Goal: Book appointment/travel/reservation

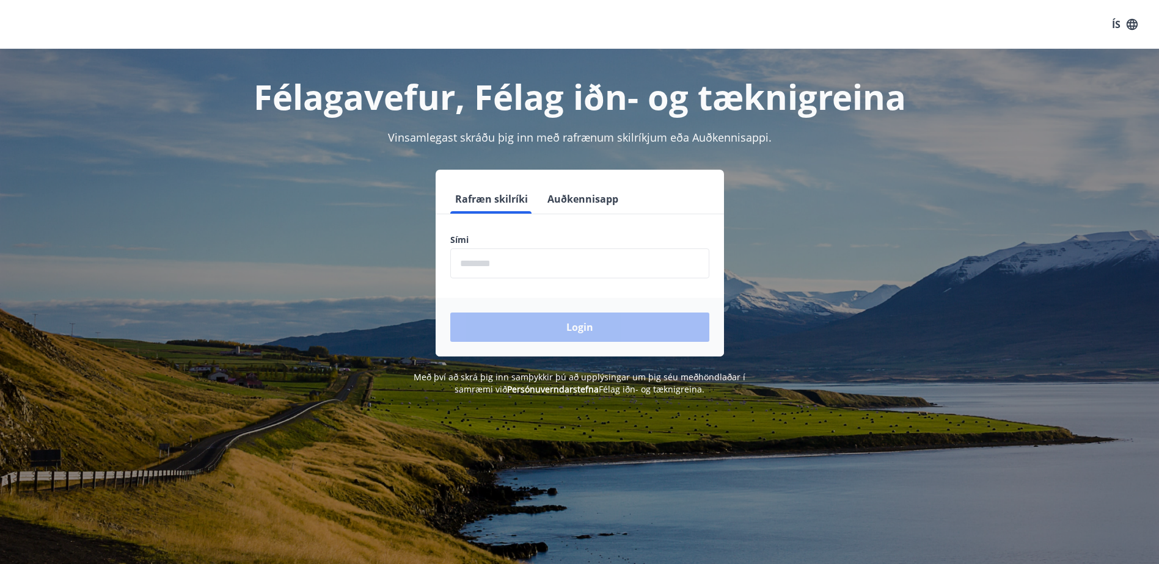
click at [473, 261] on input "phone" at bounding box center [579, 264] width 259 height 30
type input "********"
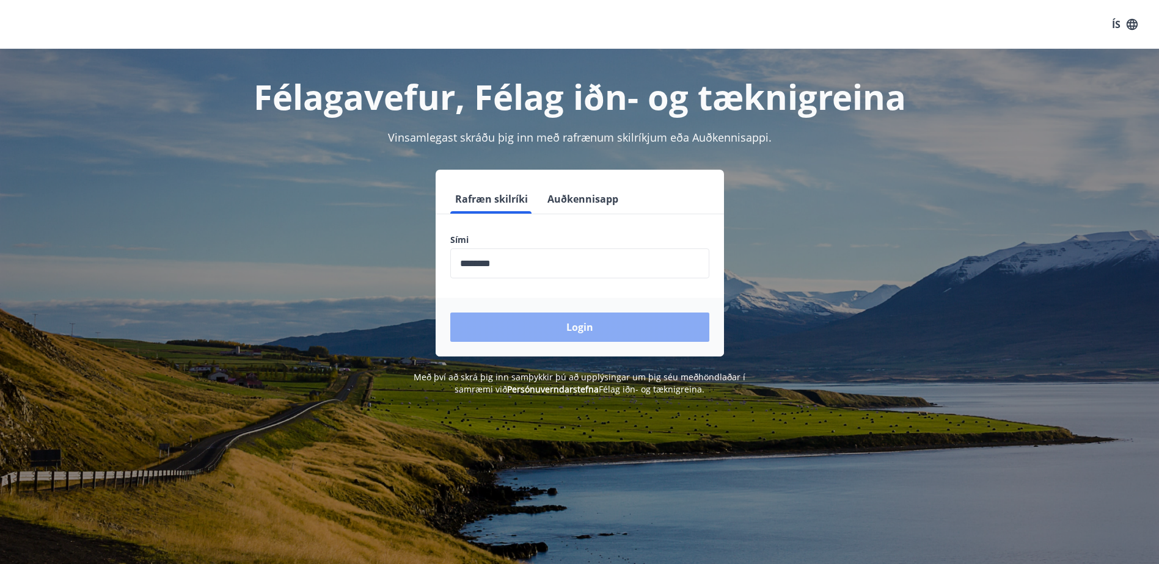
click at [506, 325] on button "Login" at bounding box center [579, 327] width 259 height 29
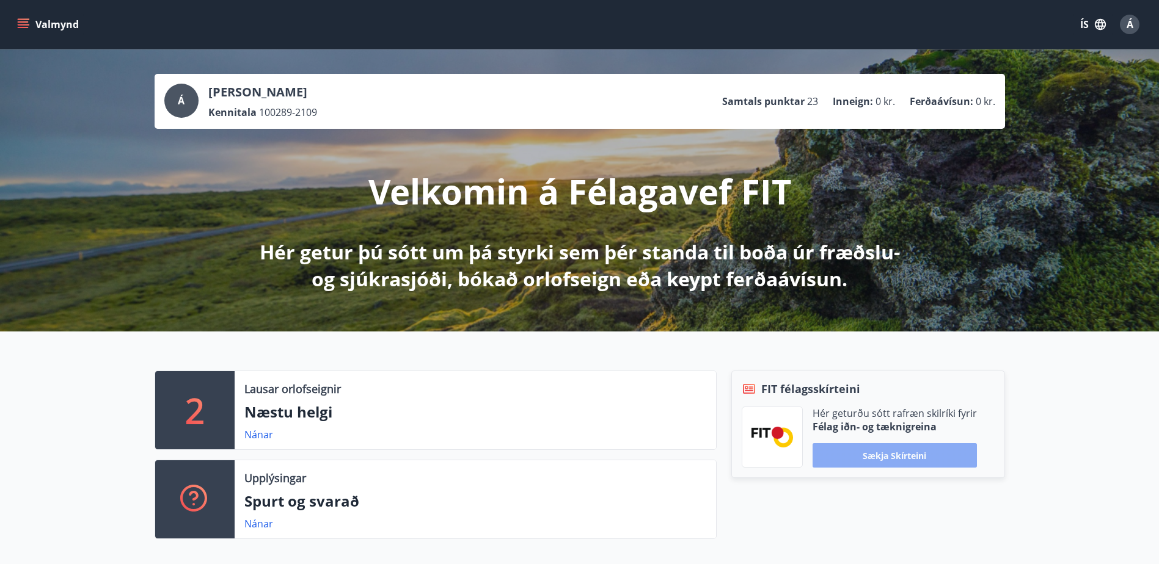
click at [908, 458] on button "Sækja skírteini" at bounding box center [894, 455] width 164 height 24
click at [26, 28] on icon "menu" at bounding box center [23, 27] width 11 height 1
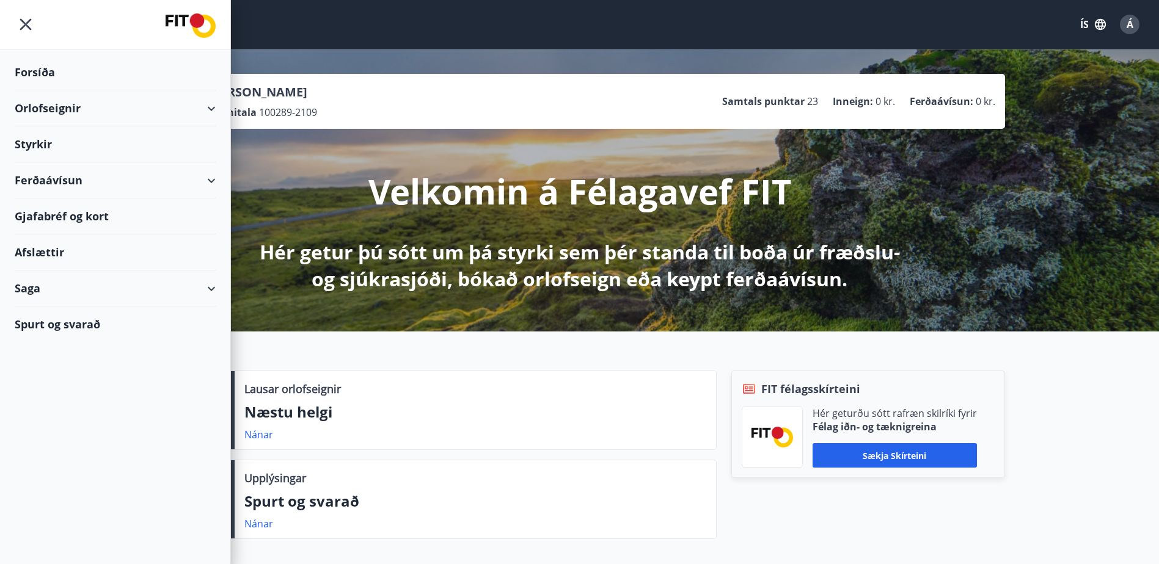
click at [55, 110] on div "Orlofseignir" at bounding box center [115, 108] width 201 height 36
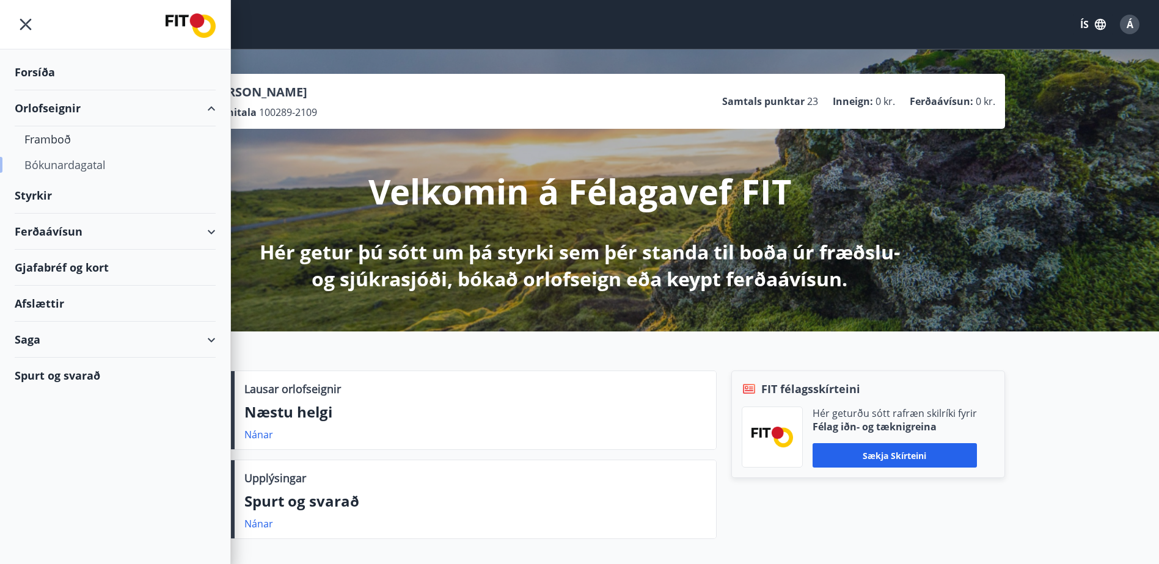
click at [50, 167] on div "Bókunardagatal" at bounding box center [114, 165] width 181 height 26
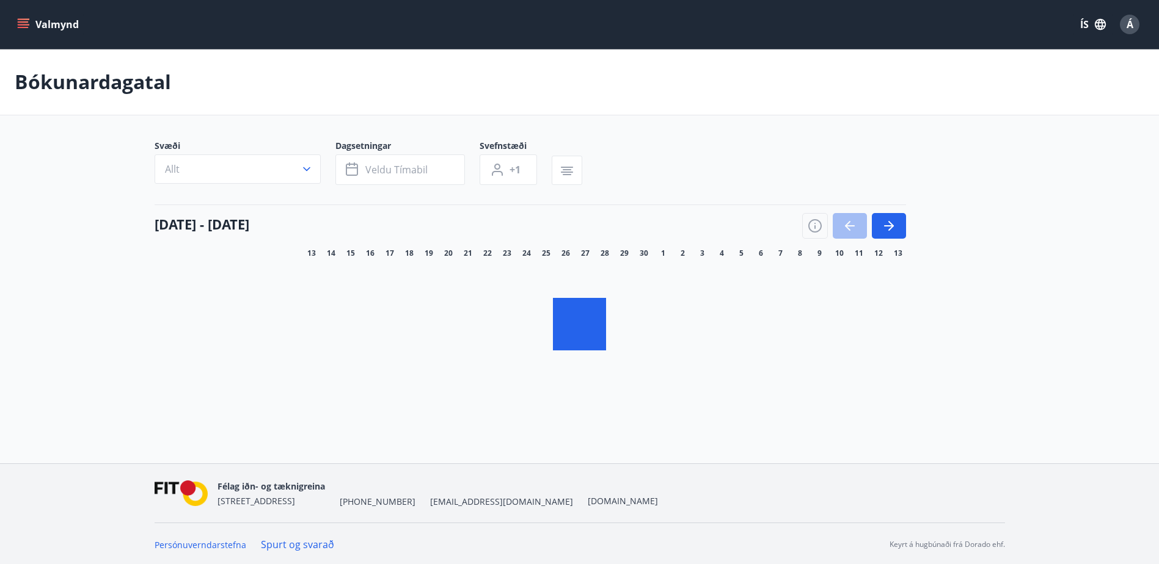
click at [202, 172] on button "Allt" at bounding box center [238, 169] width 166 height 29
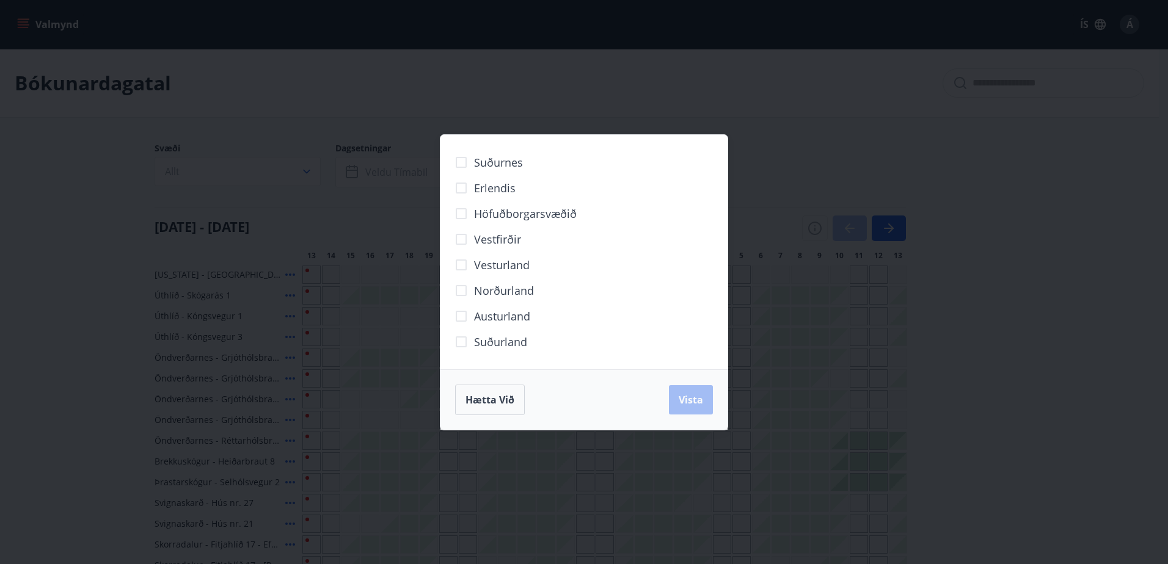
click at [501, 344] on span "Suðurland" at bounding box center [500, 342] width 53 height 16
click at [719, 400] on div "Hætta við Vista" at bounding box center [583, 400] width 287 height 60
click at [707, 404] on button "Vista" at bounding box center [691, 399] width 44 height 29
click at [685, 393] on div "Hætta við Vista" at bounding box center [584, 400] width 258 height 31
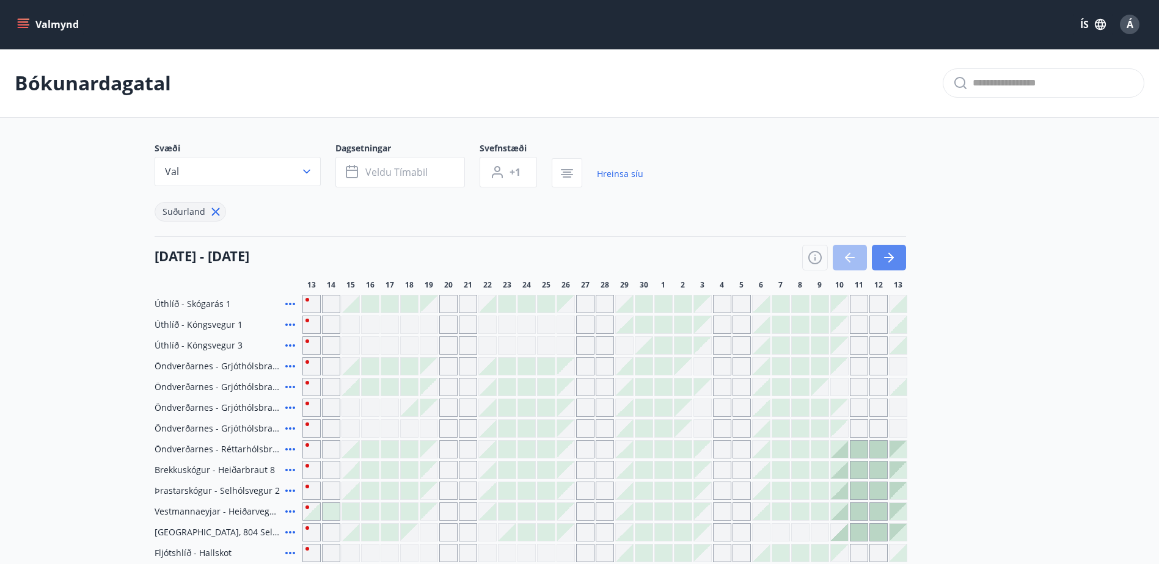
click at [899, 249] on button "button" at bounding box center [889, 258] width 34 height 26
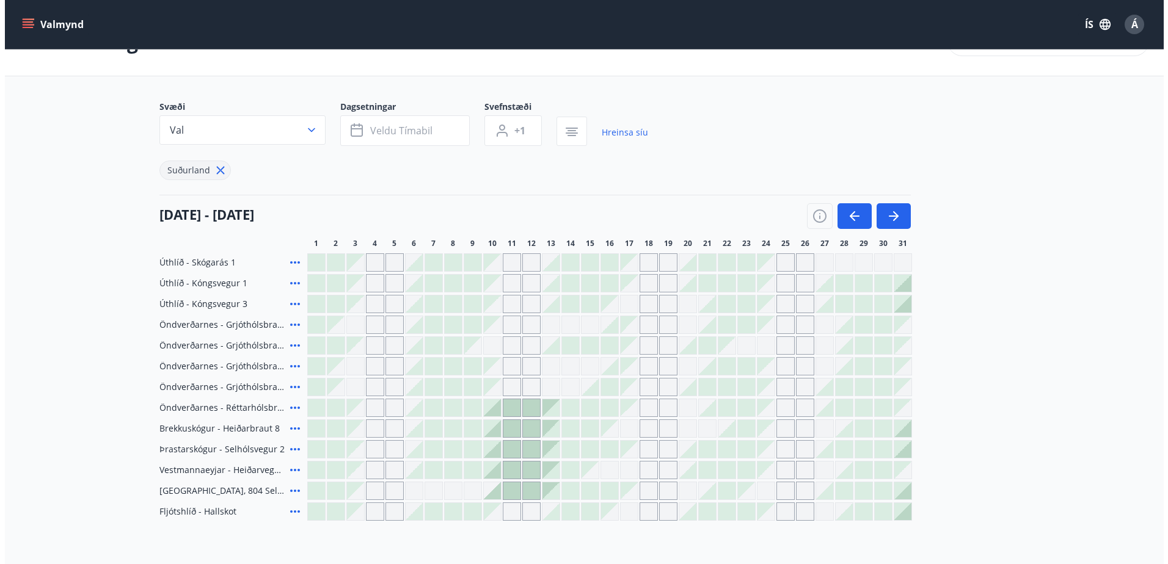
scroll to position [61, 0]
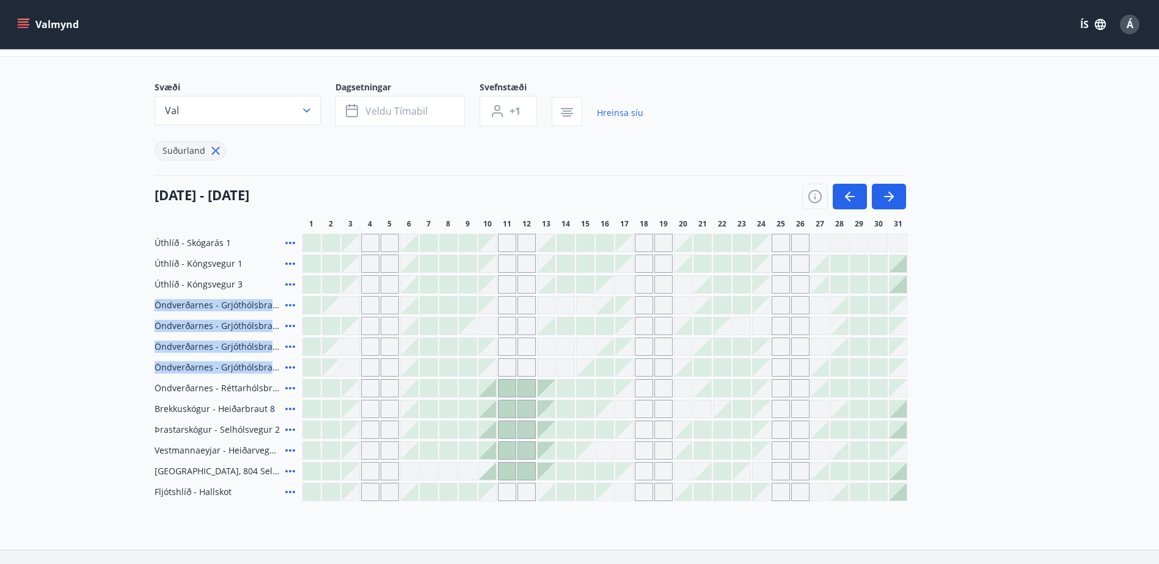
drag, startPoint x: 144, startPoint y: 304, endPoint x: 737, endPoint y: 364, distance: 596.1
click at [737, 364] on div "Svæði Val Dagsetningar Veldu tímabil Svefnstæði +1 Hreinsa síu Suðurland 01 okt…" at bounding box center [579, 291] width 879 height 420
click at [292, 389] on icon at bounding box center [290, 388] width 15 height 15
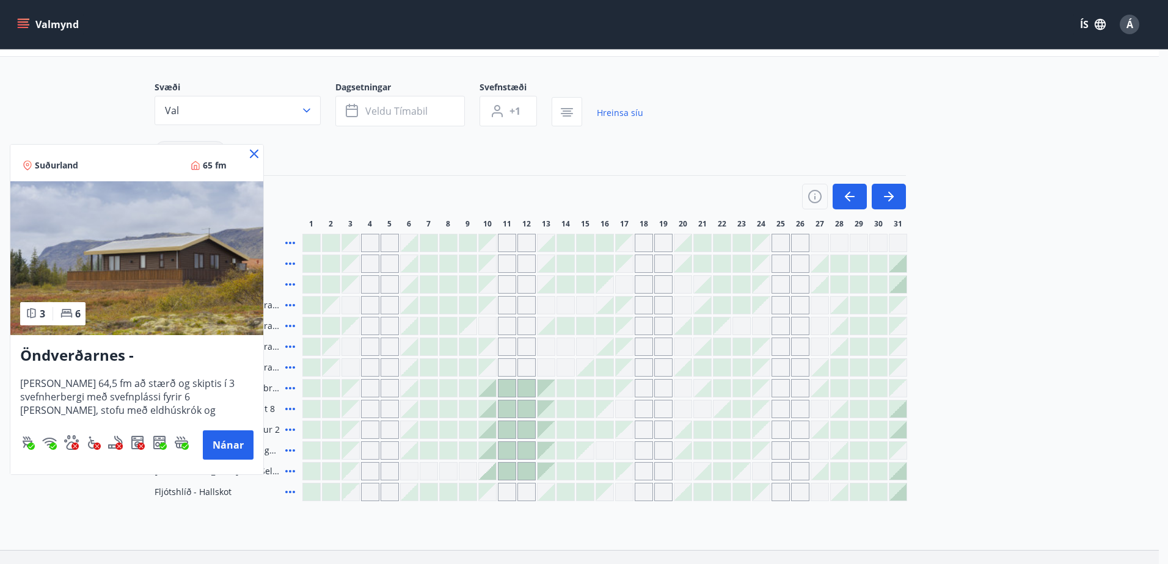
click at [117, 360] on h3 "Öndverðarnes - Réttarhólsbraut 40" at bounding box center [136, 356] width 233 height 22
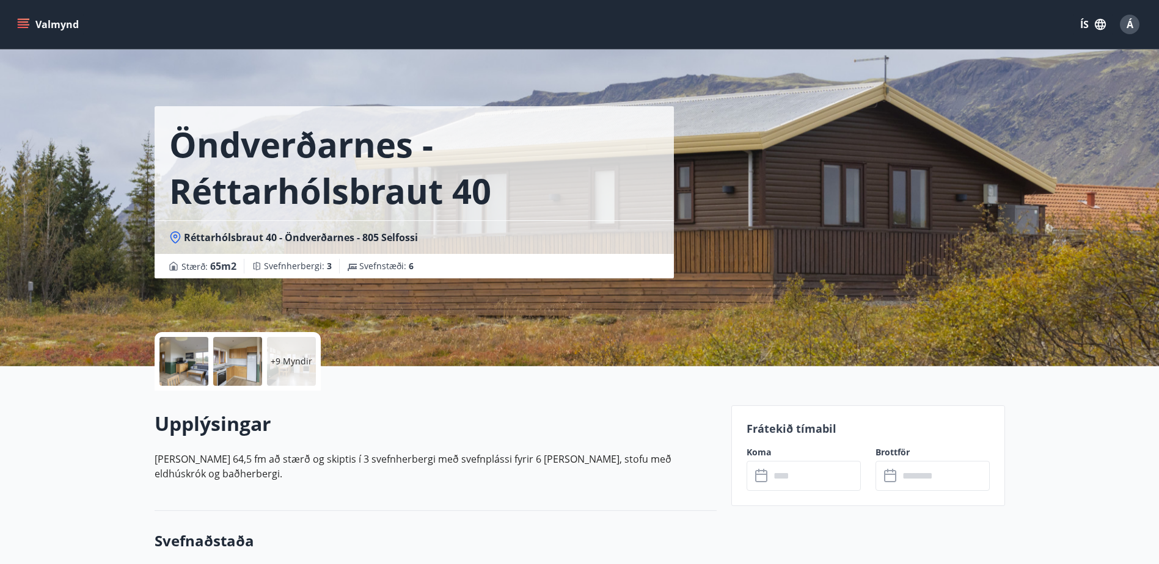
click at [247, 363] on div at bounding box center [237, 361] width 49 height 49
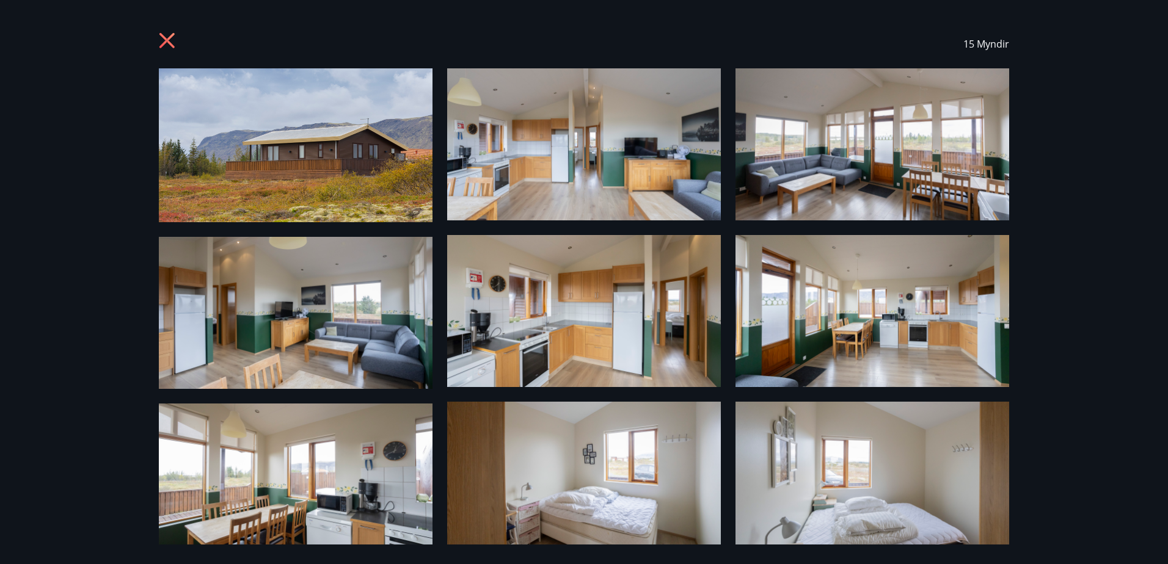
click at [169, 46] on icon at bounding box center [169, 42] width 20 height 20
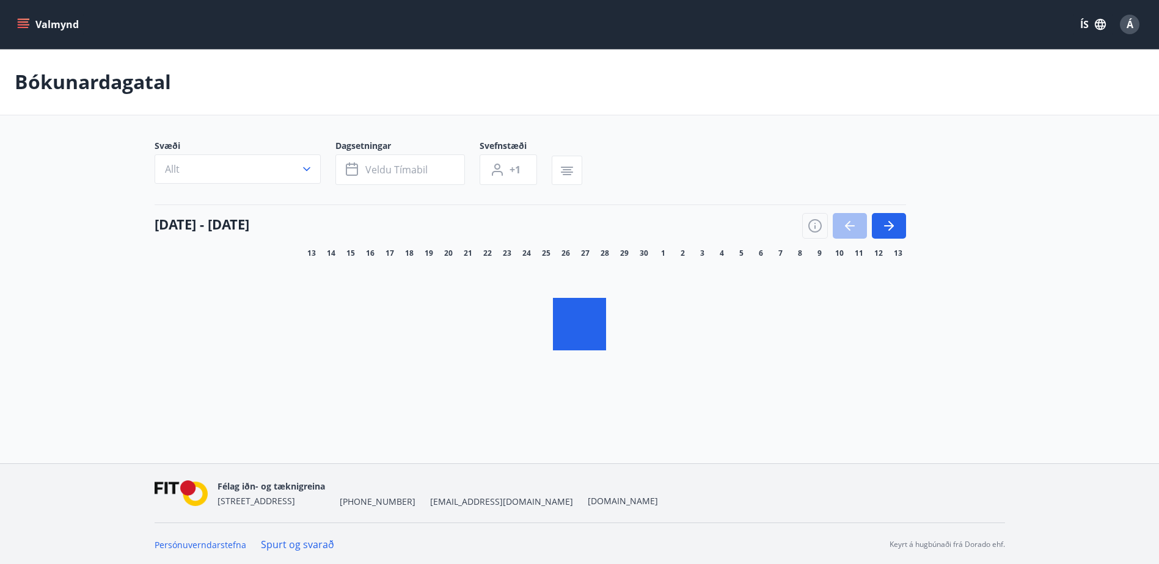
scroll to position [2, 0]
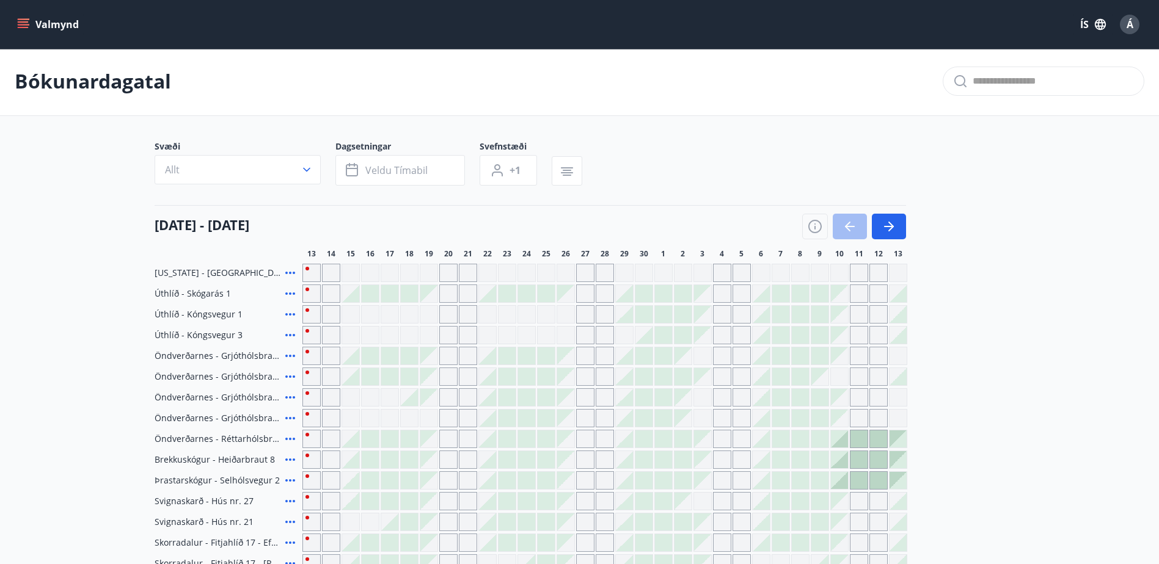
click at [894, 224] on div "Svæði Allt Dagsetningar Veldu tímabil Svefnstæði +1 13 september - 13 október 1…" at bounding box center [580, 522] width 850 height 765
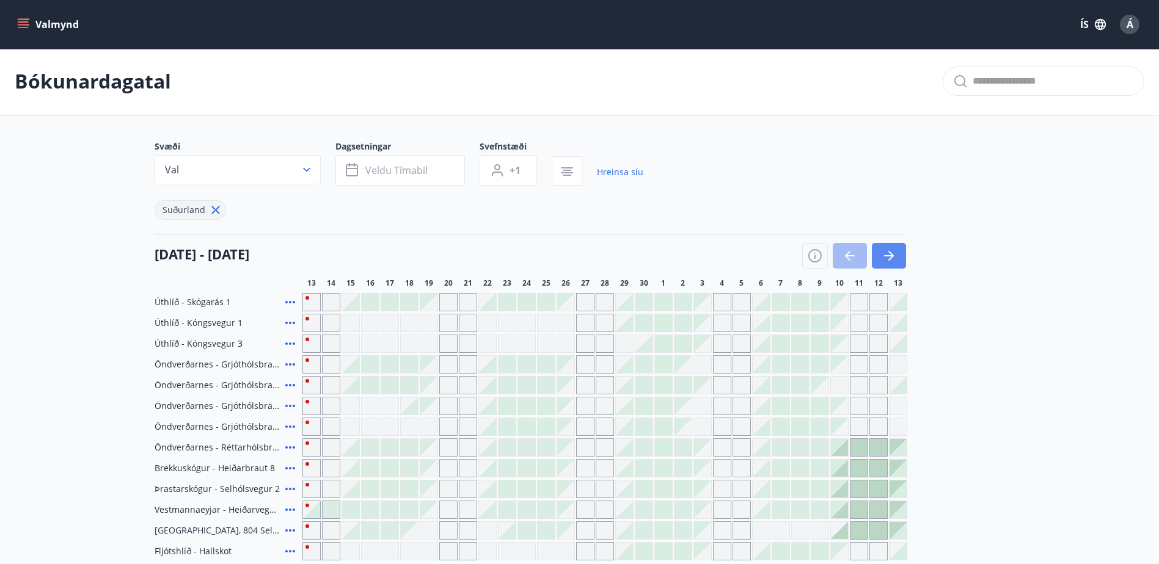
click at [904, 252] on button "button" at bounding box center [889, 256] width 34 height 26
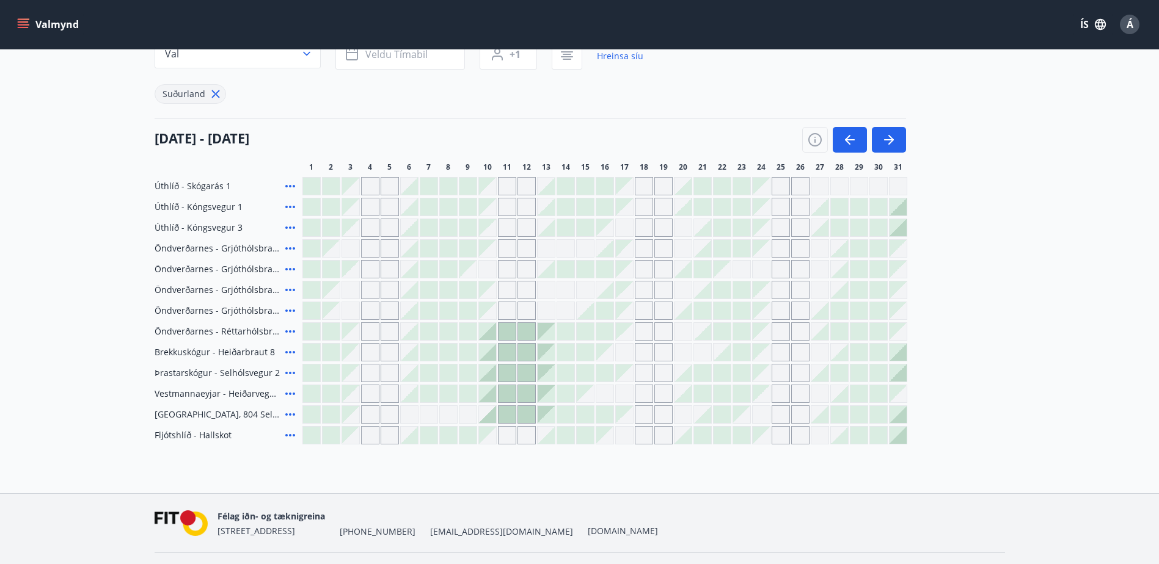
scroll to position [124, 0]
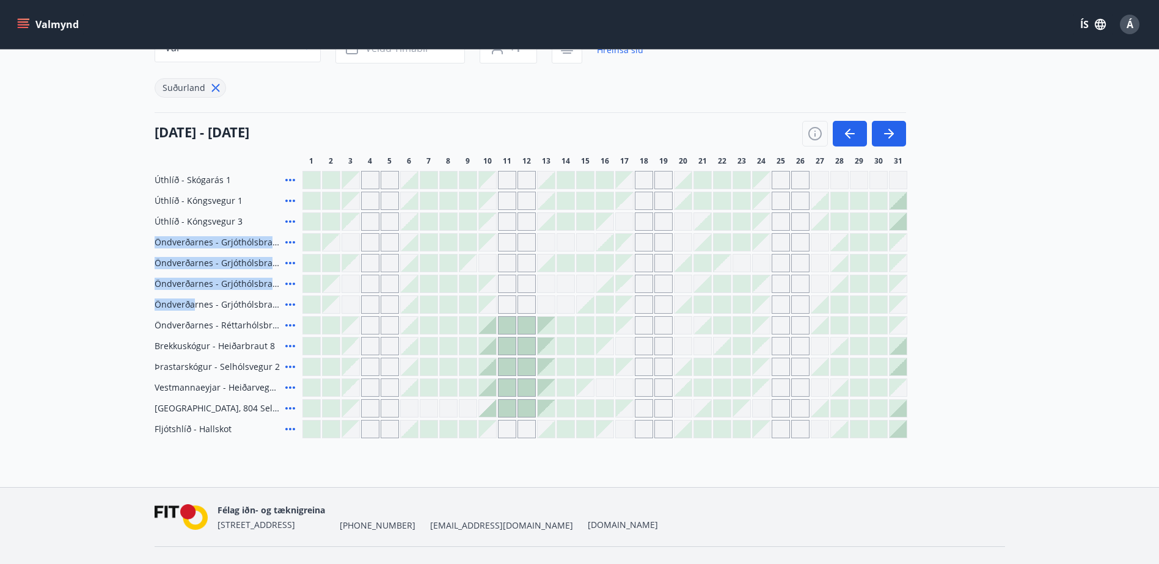
drag, startPoint x: 155, startPoint y: 239, endPoint x: 192, endPoint y: 306, distance: 76.3
click at [192, 306] on div "Úthlíð - Skógarás 1 Úthlíð - Kóngsvegur 1 Úthlíð - Kóngsvegur 3 Öndverðarnes - …" at bounding box center [580, 305] width 850 height 268
click at [811, 128] on icon "button" at bounding box center [814, 133] width 15 height 15
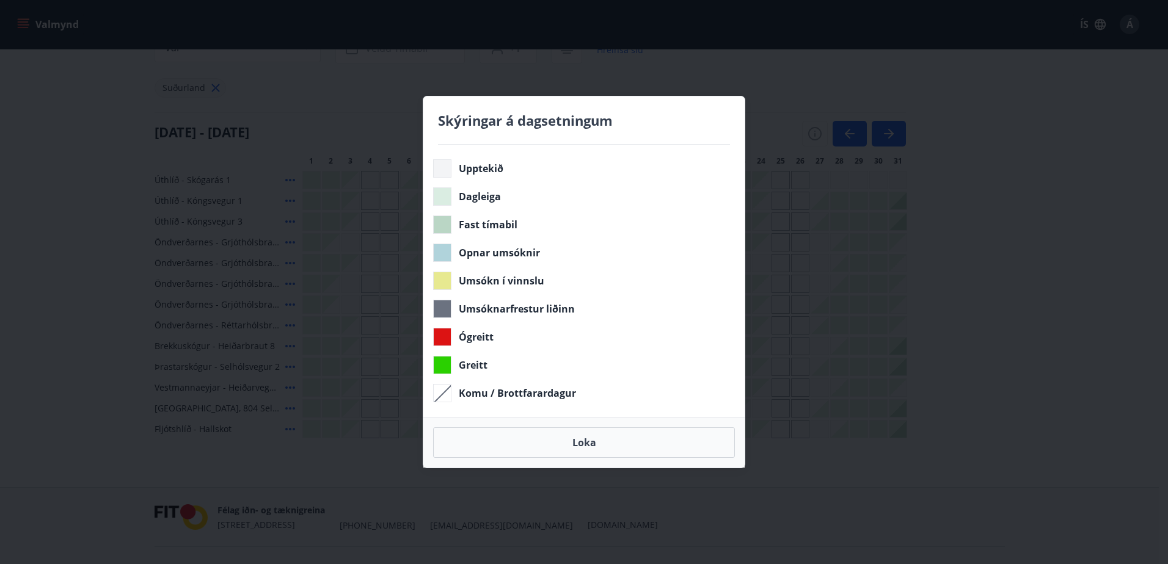
click at [1098, 166] on div "Skýringar á dagsetningum Upptekið Dagleiga Fast tímabil Opnar umsóknir Umsókn í…" at bounding box center [584, 282] width 1168 height 564
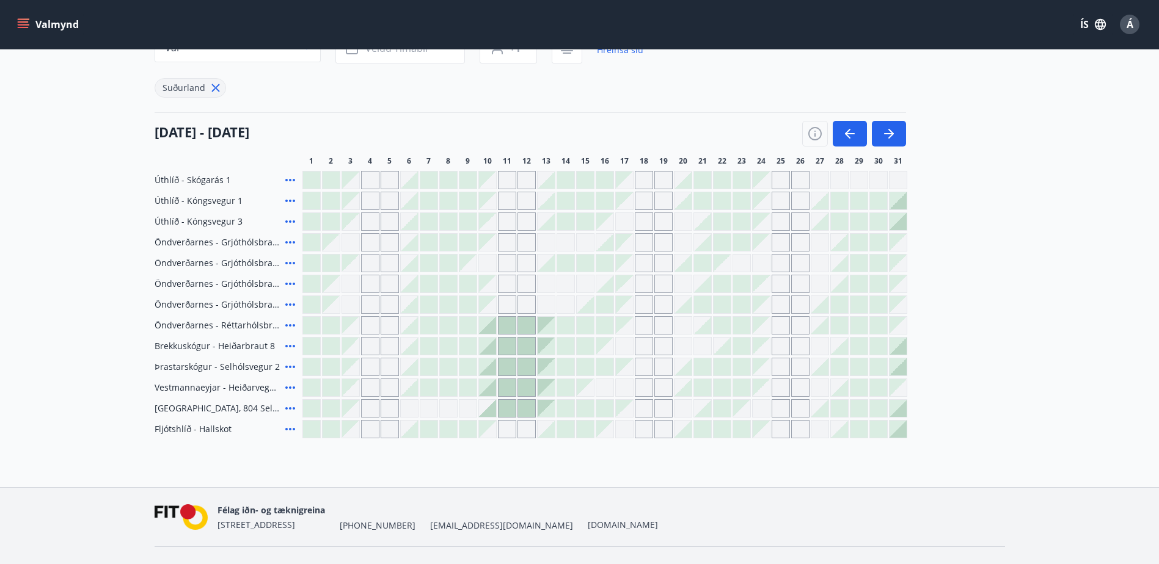
click at [592, 445] on div "Bókunardagatal Svæði Val Dagsetningar Veldu tímabil Svefnstæði +1 Hreinsa síu S…" at bounding box center [579, 206] width 1159 height 562
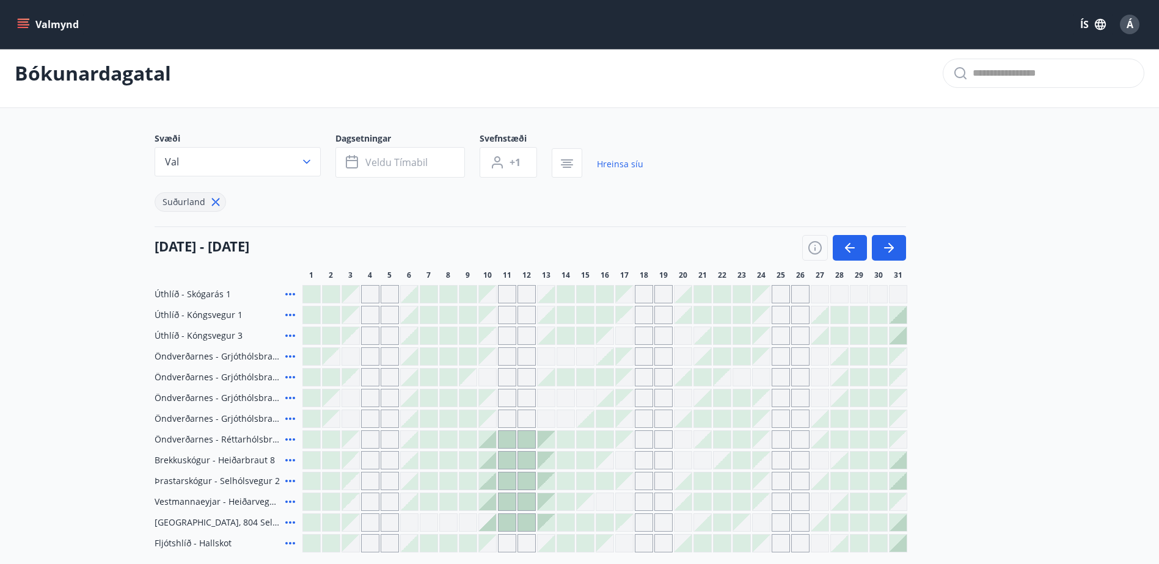
scroll to position [0, 0]
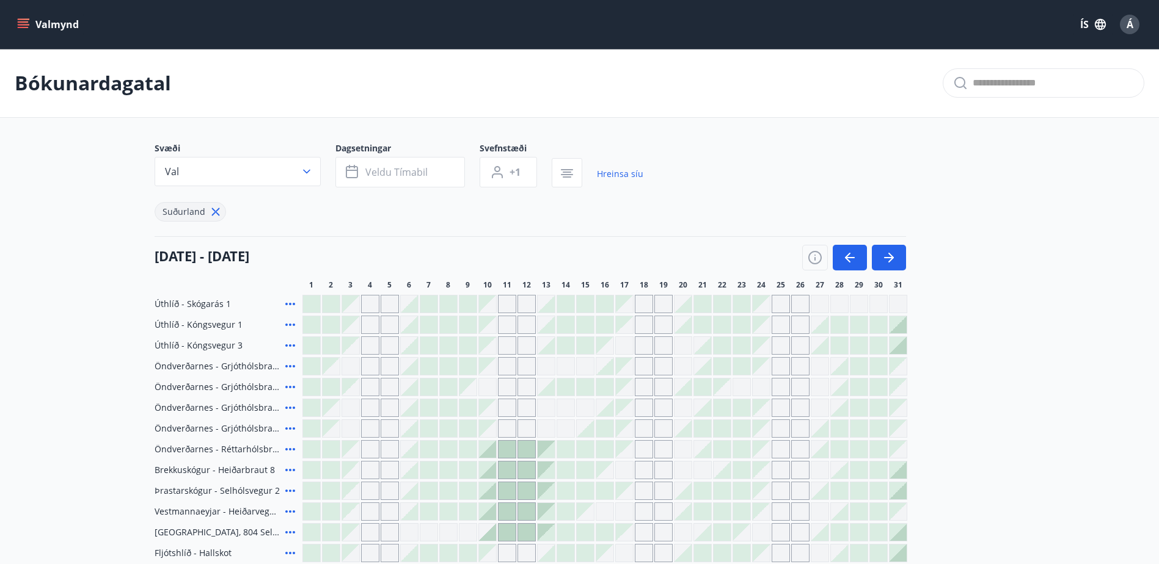
click at [53, 21] on button "Valmynd" at bounding box center [49, 24] width 69 height 22
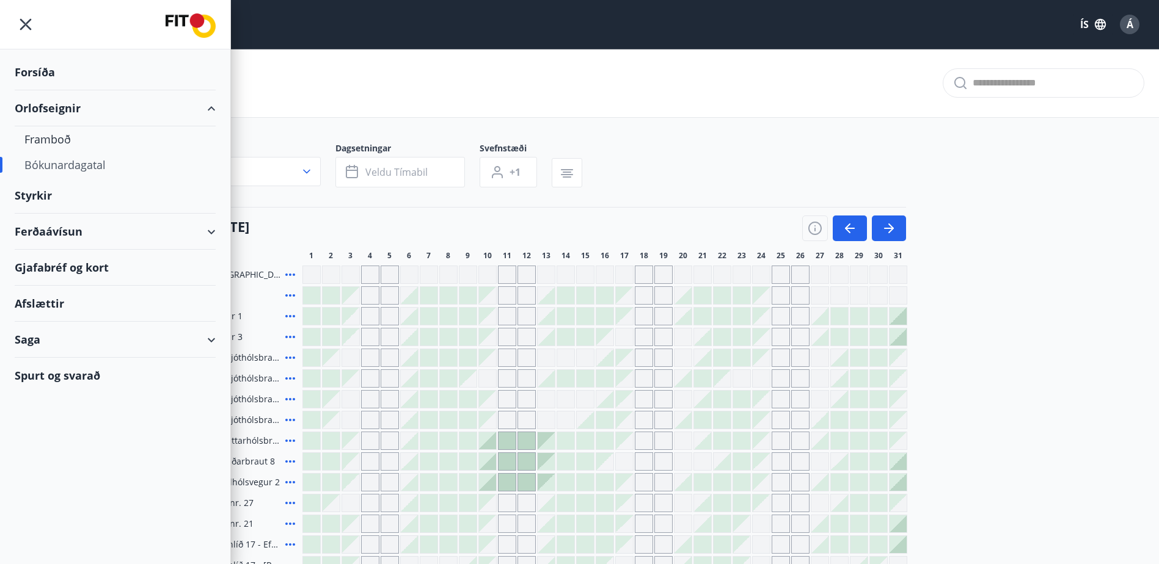
click at [55, 71] on div "Forsíða" at bounding box center [115, 72] width 201 height 36
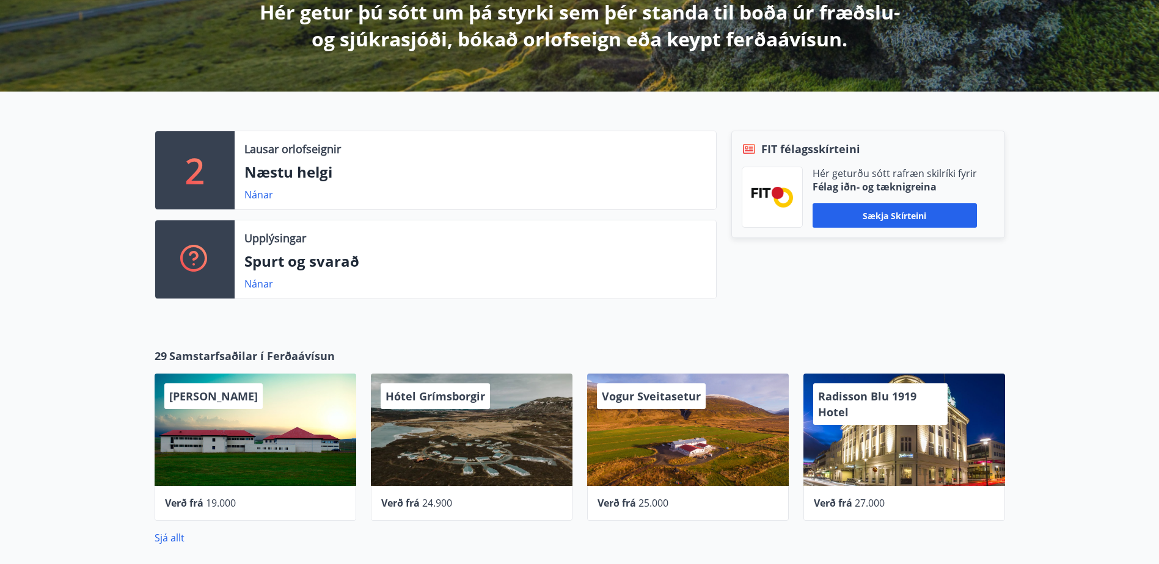
scroll to position [244, 0]
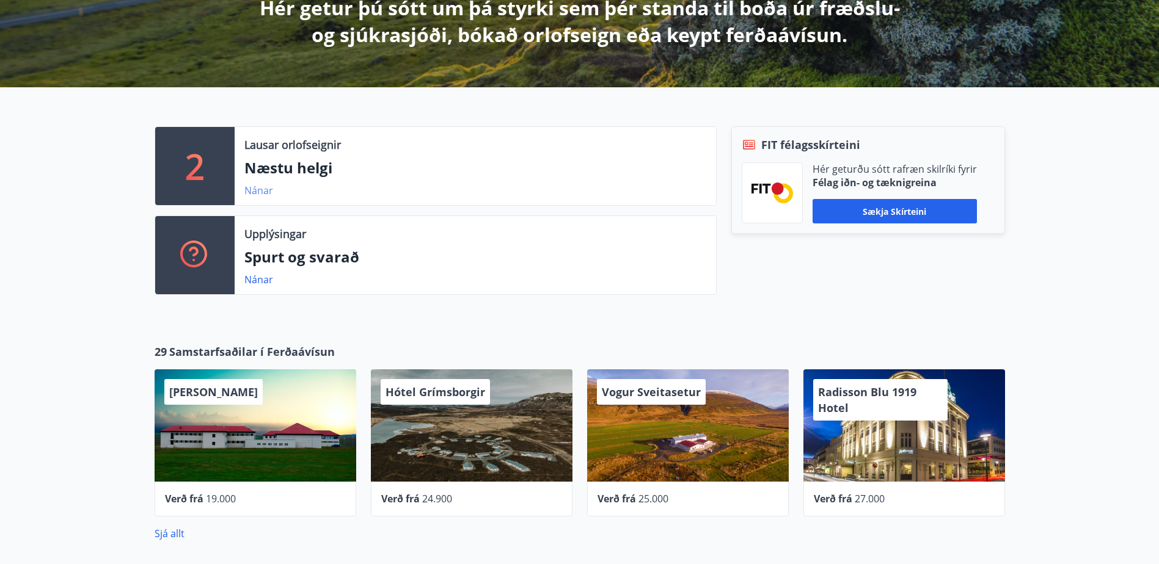
click at [261, 188] on link "Nánar" at bounding box center [258, 190] width 29 height 13
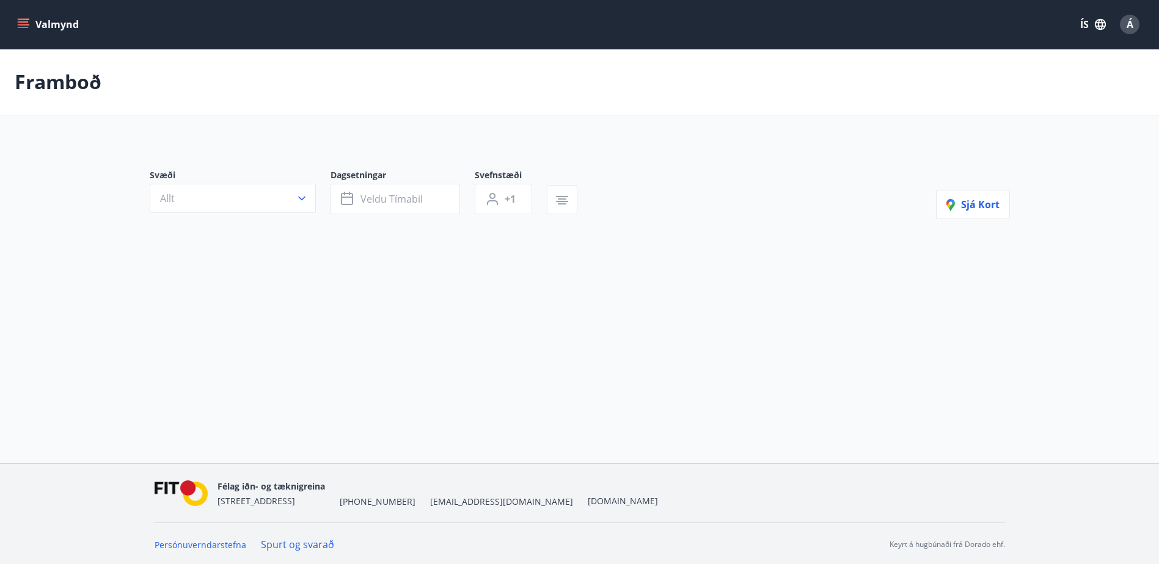
type input "*"
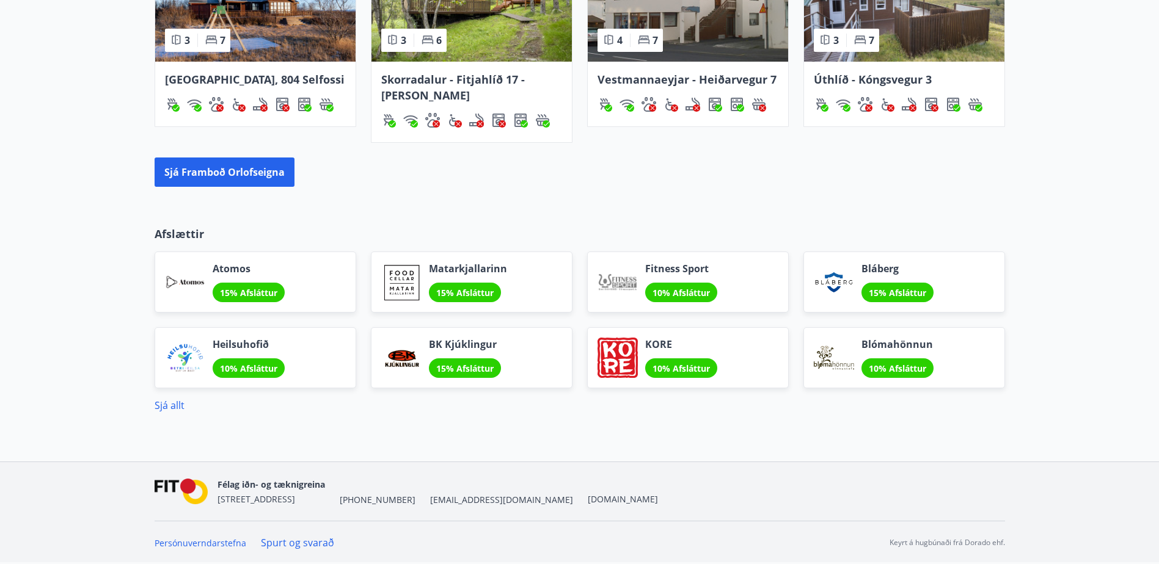
scroll to position [745, 0]
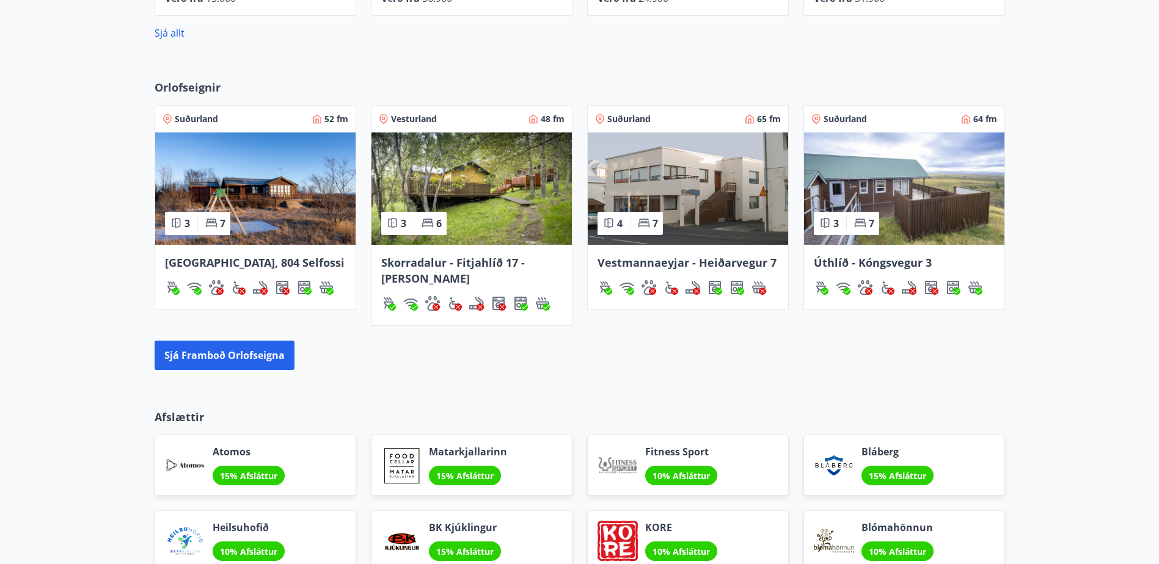
click at [877, 181] on img at bounding box center [904, 189] width 200 height 112
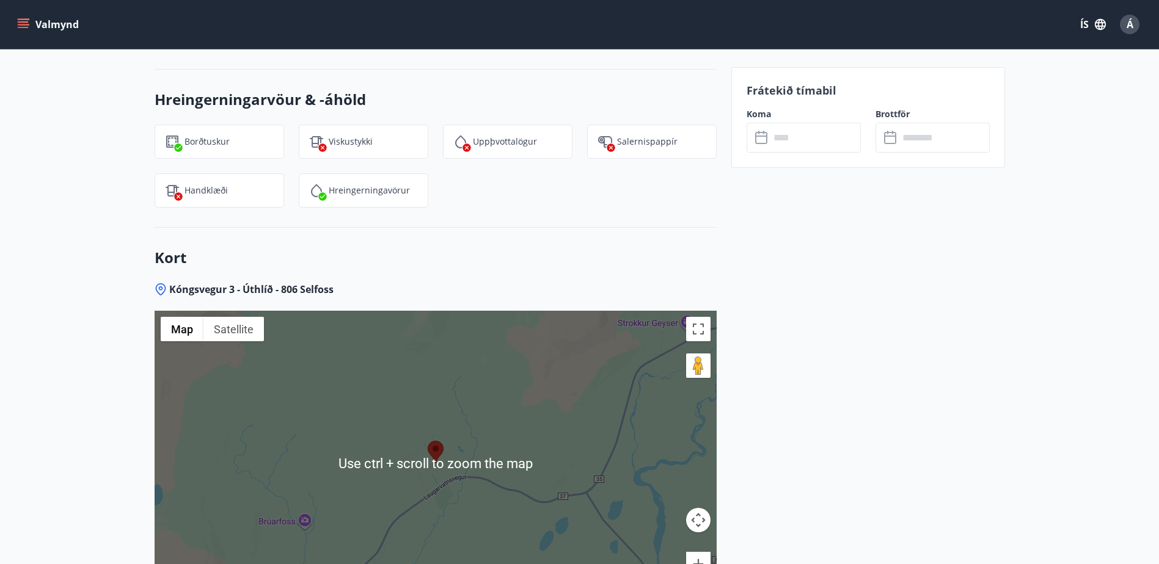
scroll to position [1191, 0]
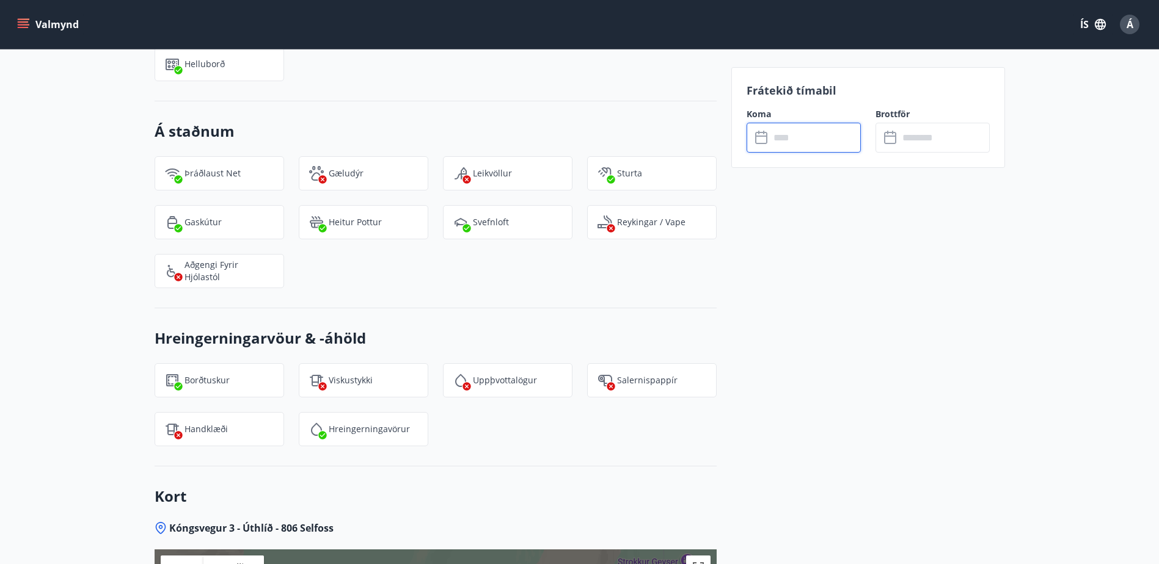
click at [798, 144] on input "text" at bounding box center [815, 138] width 91 height 30
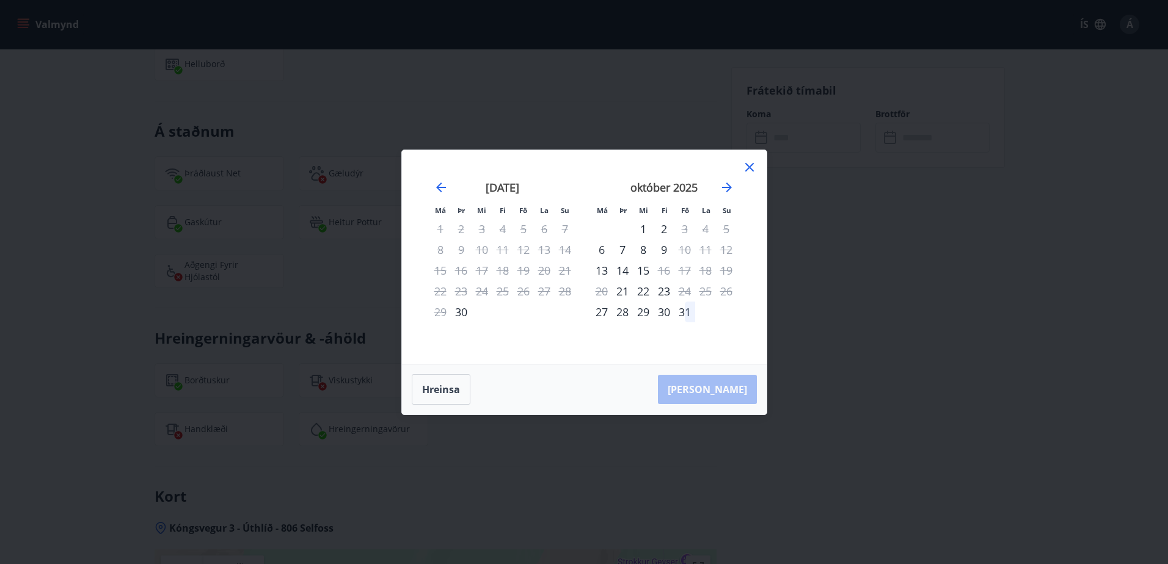
click at [883, 185] on div "Má Þr Mi Fi Fö La Su Má Þr Mi Fi Fö La Su ágúst 2025 1 2 3 4 5 6 7 8 9 10 11 12…" at bounding box center [584, 282] width 1168 height 564
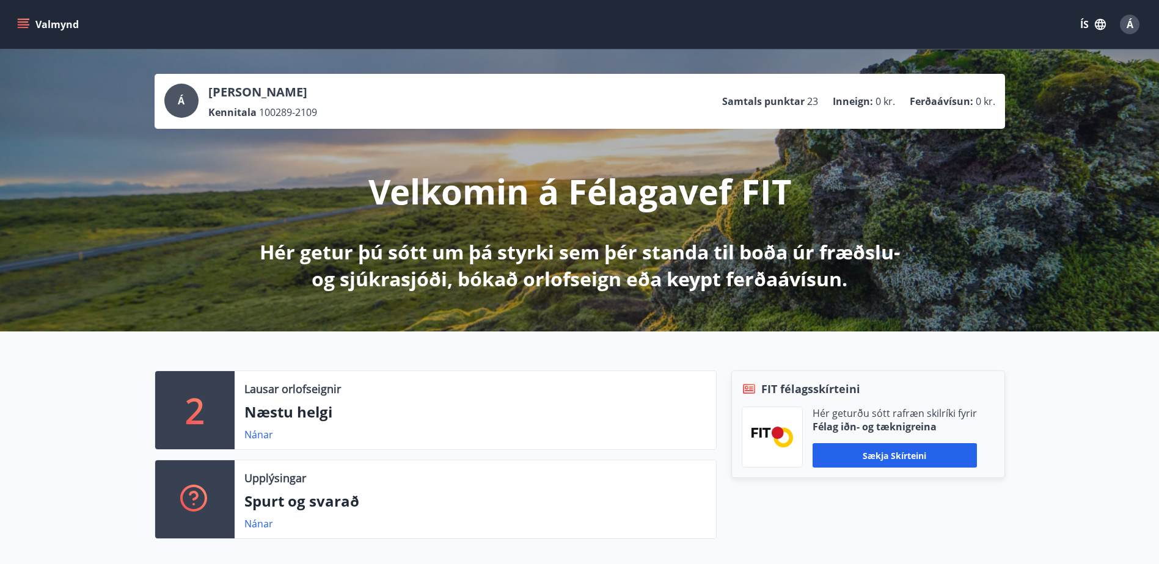
click at [42, 22] on button "Valmynd" at bounding box center [49, 24] width 69 height 22
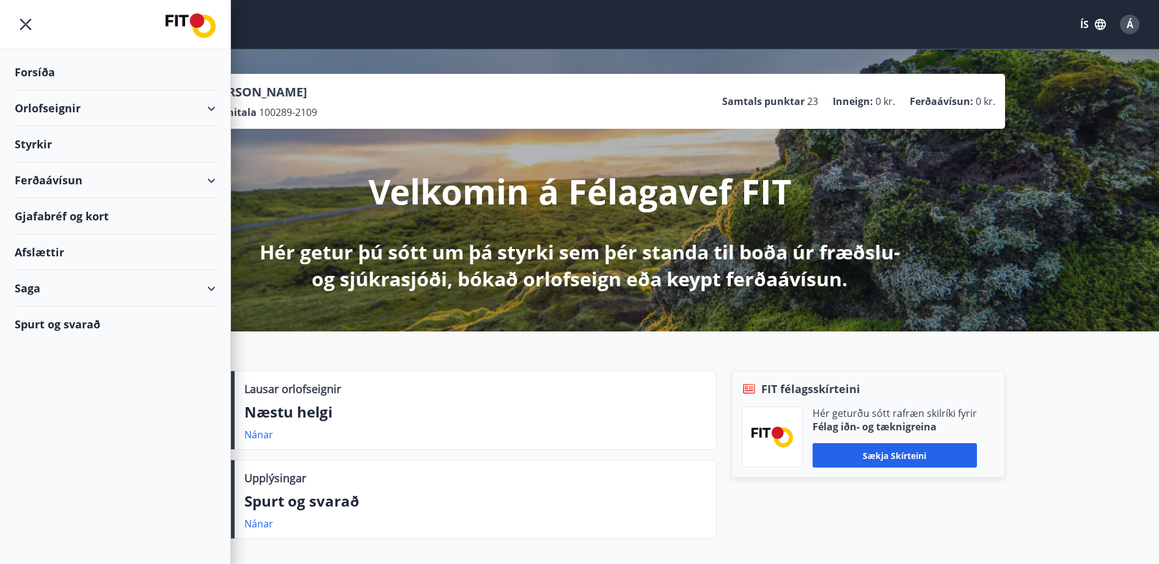
click at [76, 118] on div "Orlofseignir" at bounding box center [115, 108] width 201 height 36
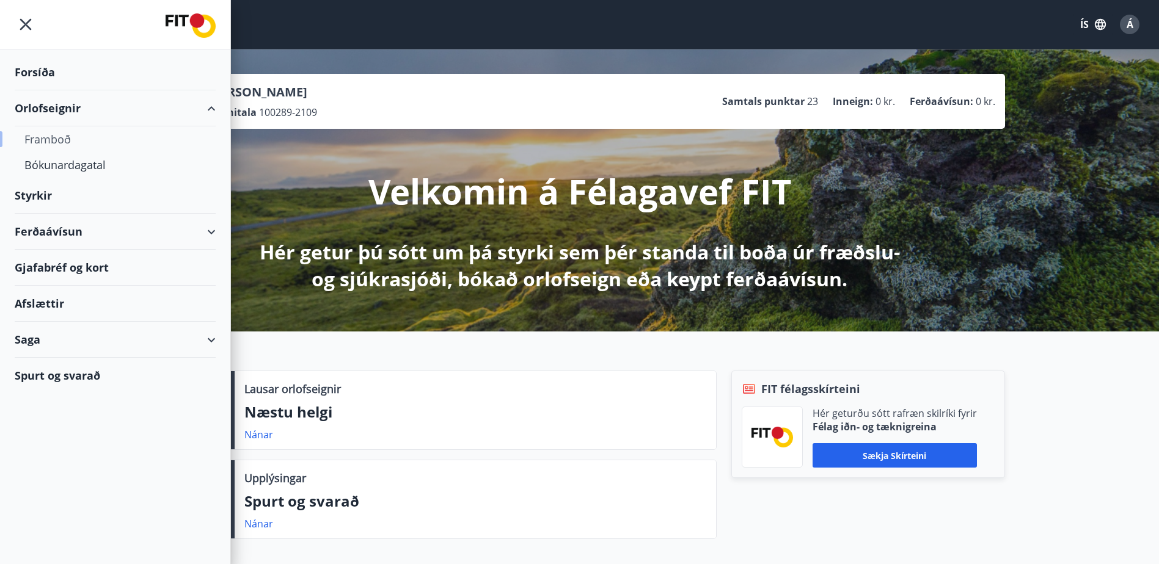
click at [67, 139] on div "Framboð" at bounding box center [114, 139] width 181 height 26
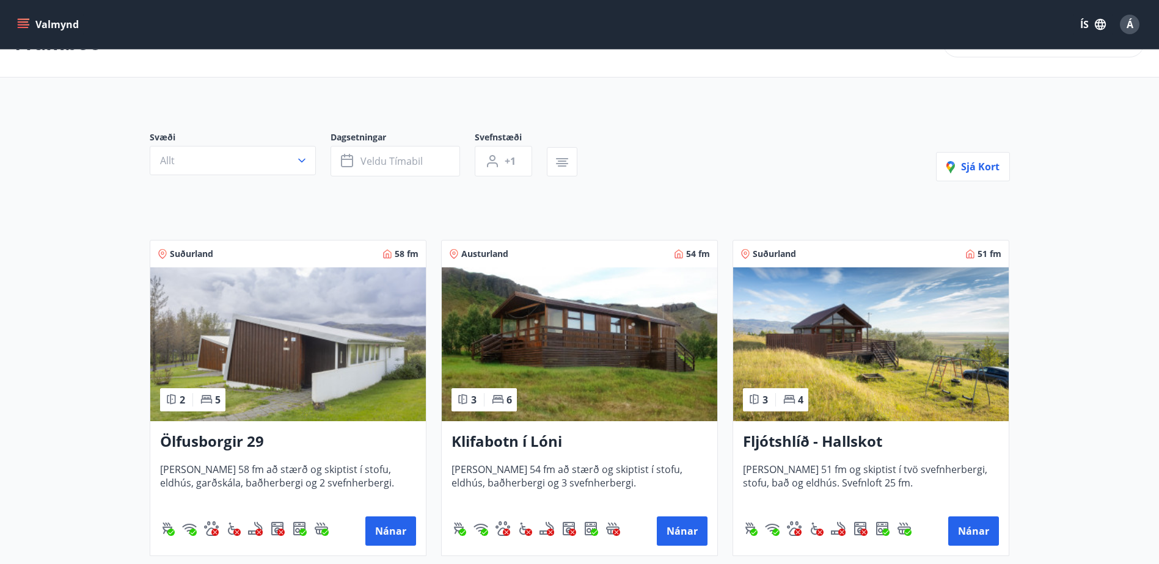
scroll to position [61, 0]
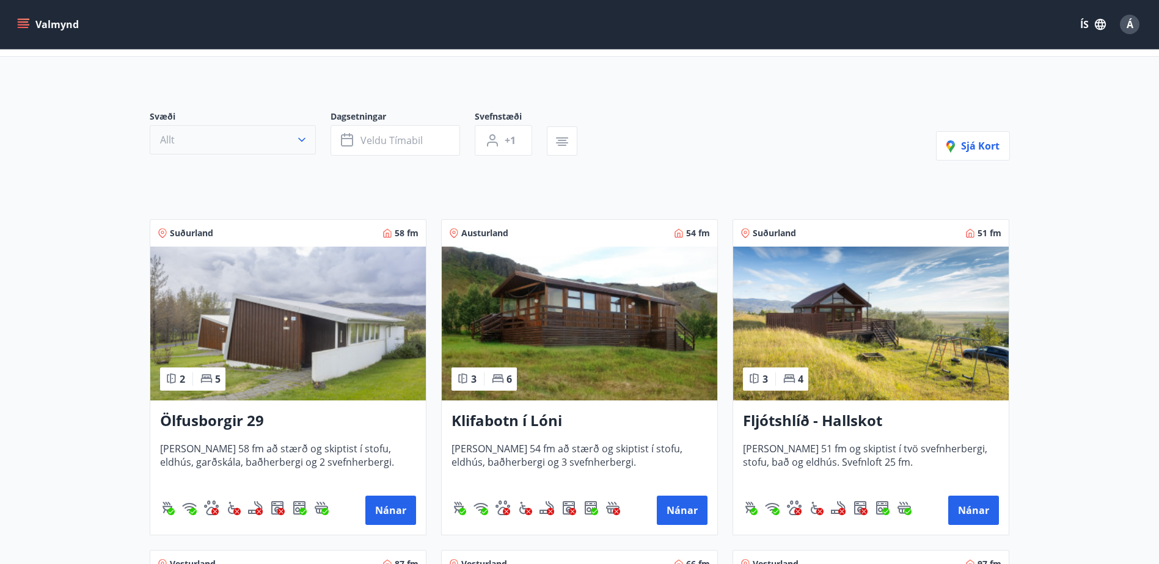
click at [299, 143] on icon "button" at bounding box center [302, 140] width 12 height 12
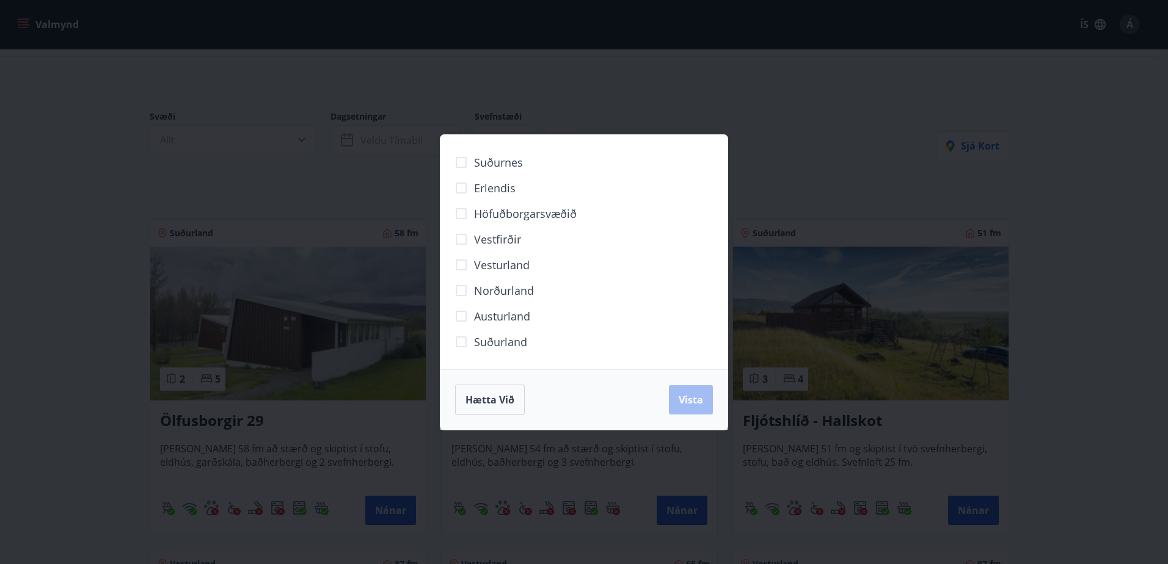
click at [82, 243] on div "Suðurnes Erlendis Höfuðborgarsvæðið Vestfirðir Vesturland Norðurland Austurland…" at bounding box center [584, 282] width 1168 height 564
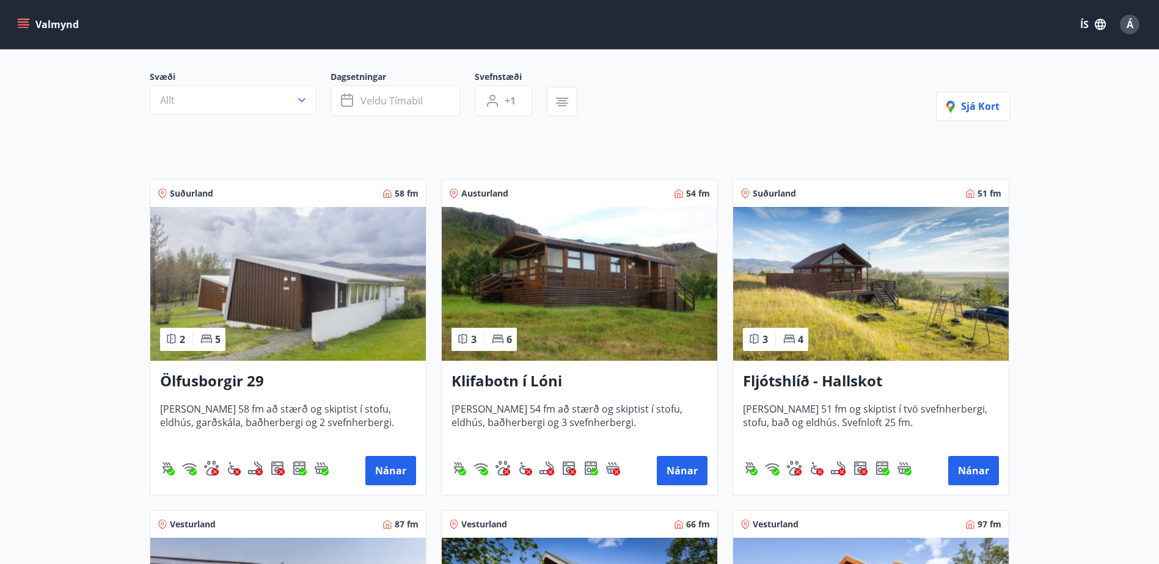
scroll to position [122, 0]
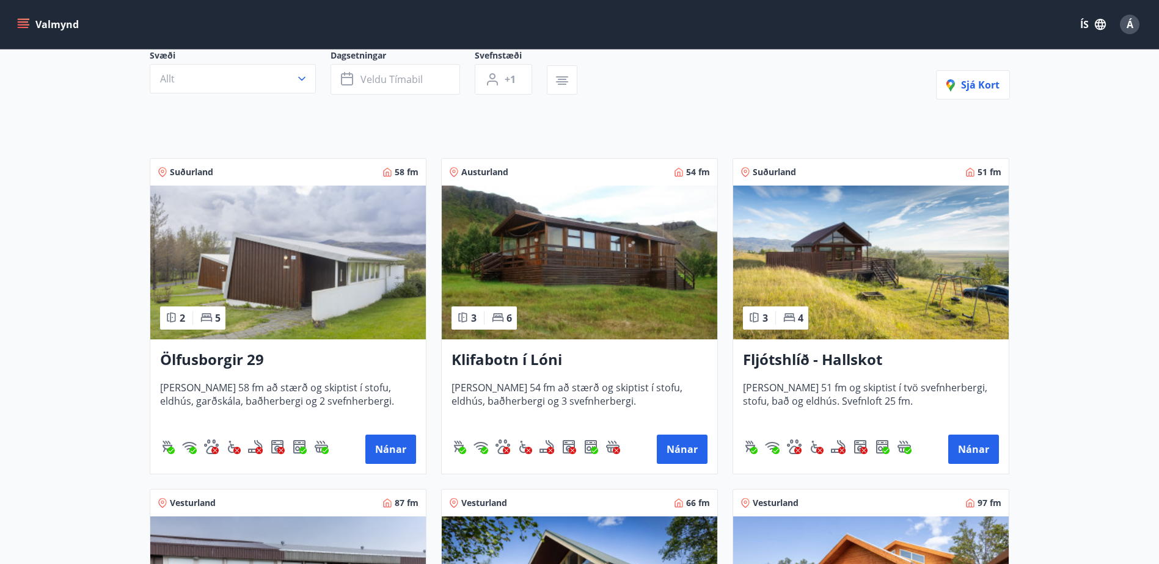
click at [211, 361] on h3 "Ölfusborgir 29" at bounding box center [288, 360] width 256 height 22
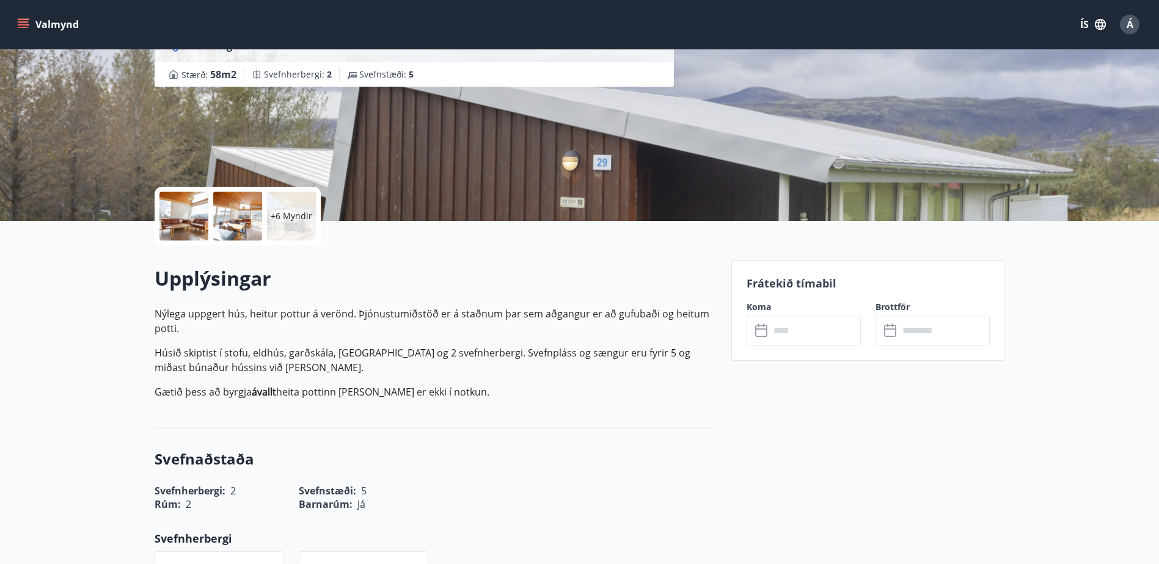
scroll to position [61, 0]
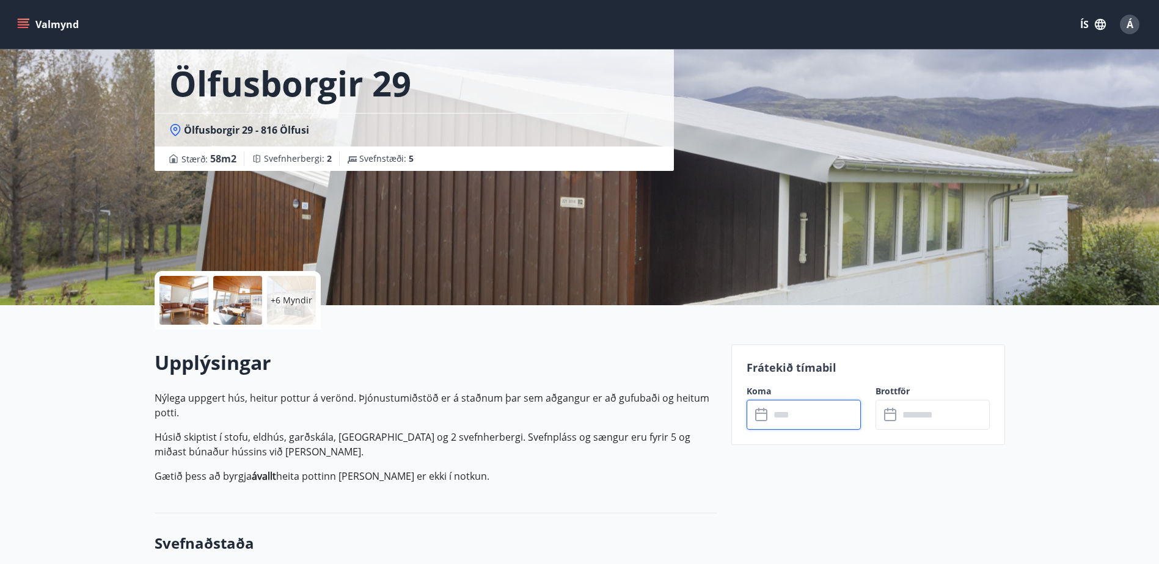
click at [800, 405] on input "text" at bounding box center [815, 415] width 91 height 30
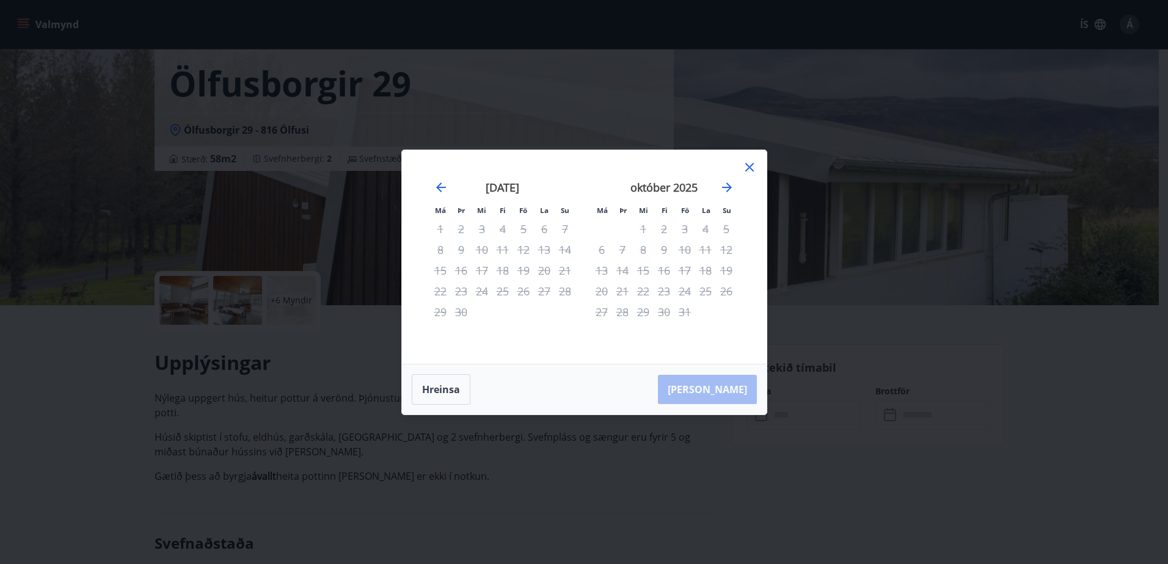
click at [984, 447] on div "Má Þr Mi Fi Fö La Su Má Þr Mi Fi Fö La Su ágúst 2025 1 2 3 4 5 6 7 8 9 10 11 12…" at bounding box center [584, 282] width 1168 height 564
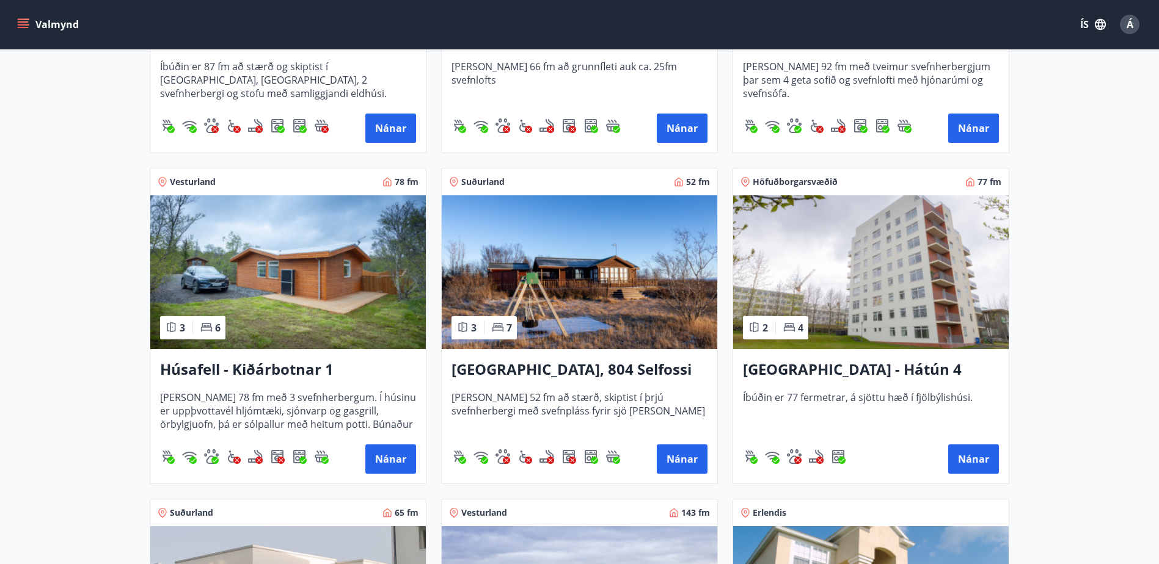
scroll to position [794, 0]
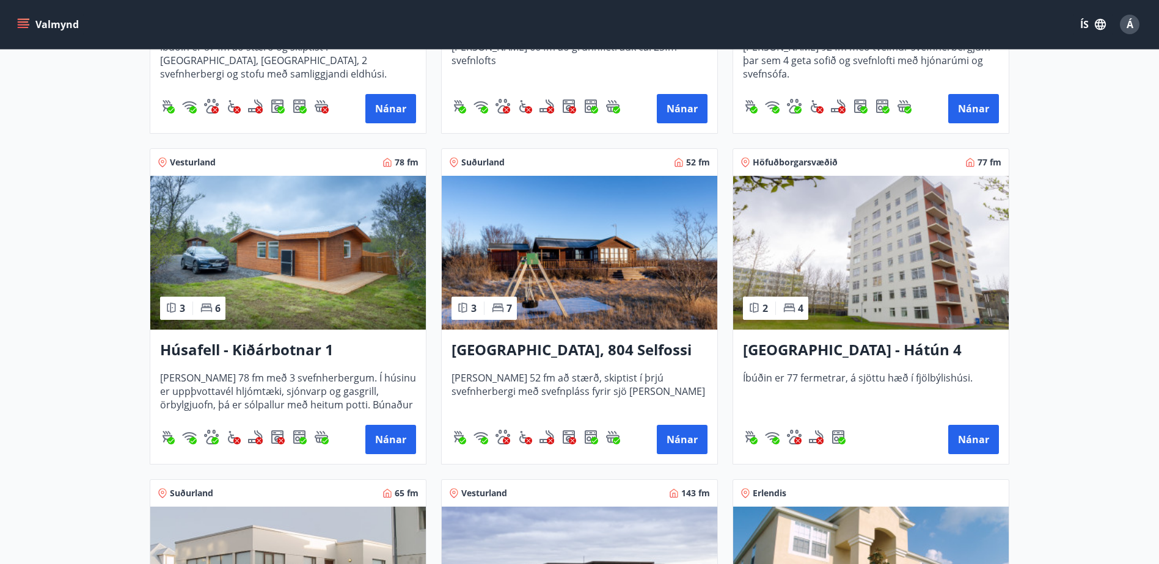
click at [559, 344] on h3 "Stóra Hof, 804 Selfossi" at bounding box center [579, 351] width 256 height 22
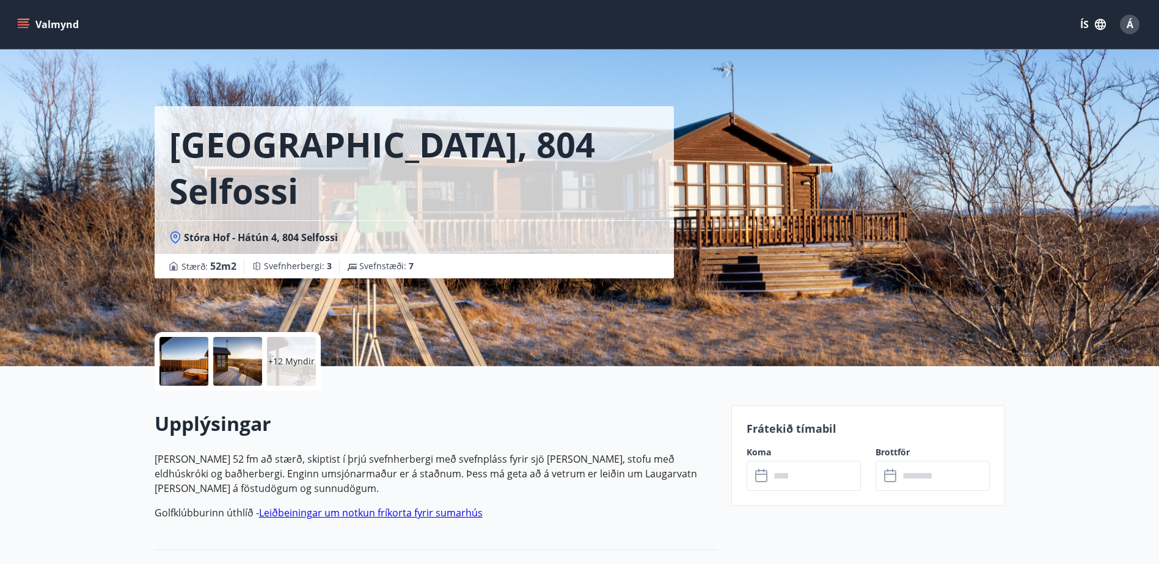
click at [801, 482] on input "text" at bounding box center [815, 476] width 91 height 30
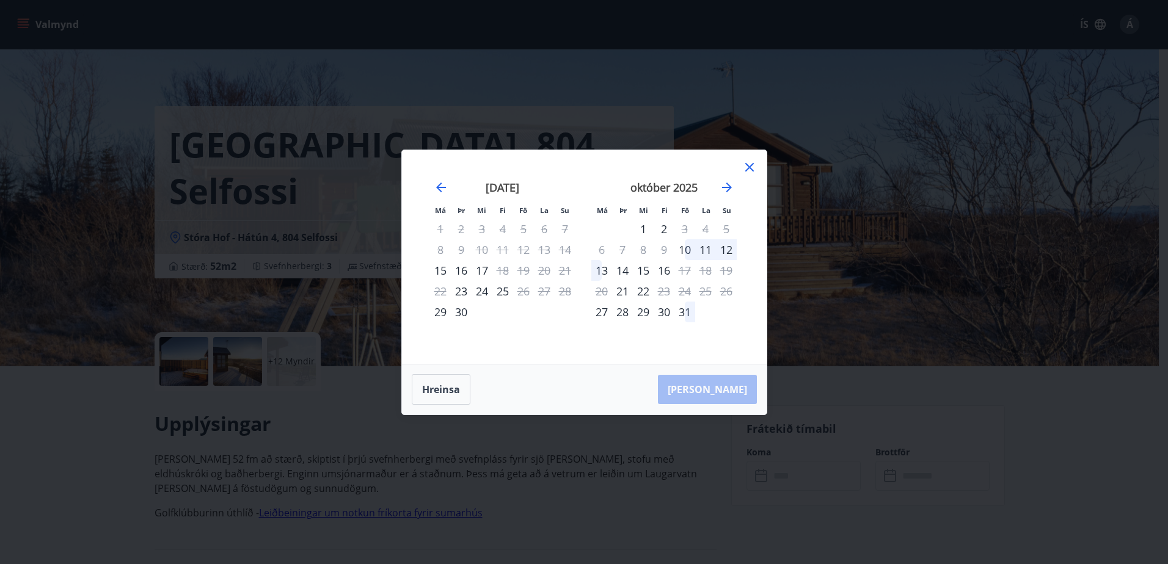
click at [948, 428] on div "Má Þr Mi Fi Fö La Su Má Þr Mi Fi Fö La Su ágúst 2025 1 2 3 4 5 6 7 8 9 10 11 12…" at bounding box center [584, 282] width 1168 height 564
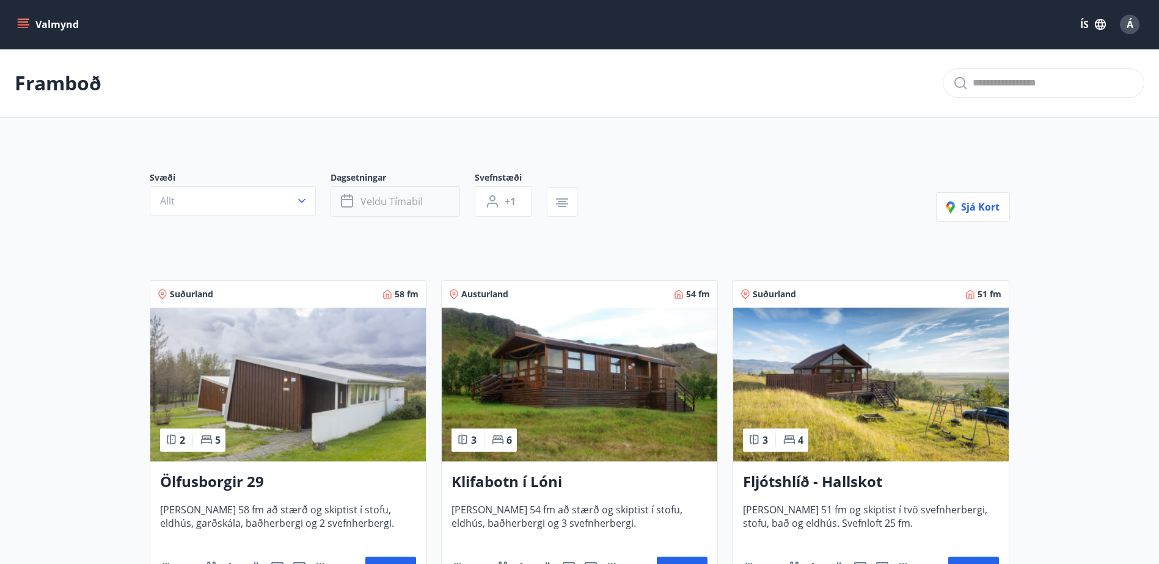
click at [382, 197] on span "Veldu tímabil" at bounding box center [391, 201] width 62 height 13
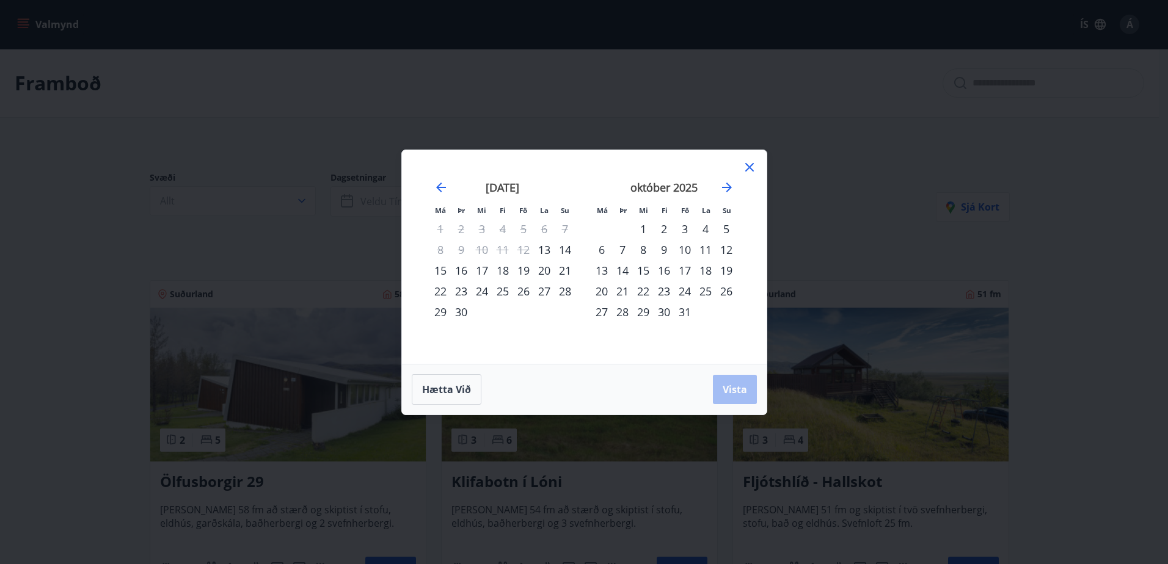
click at [690, 230] on div "3" at bounding box center [684, 229] width 21 height 21
click at [602, 253] on div "6" at bounding box center [601, 249] width 21 height 21
click at [737, 391] on span "Vista" at bounding box center [735, 389] width 24 height 13
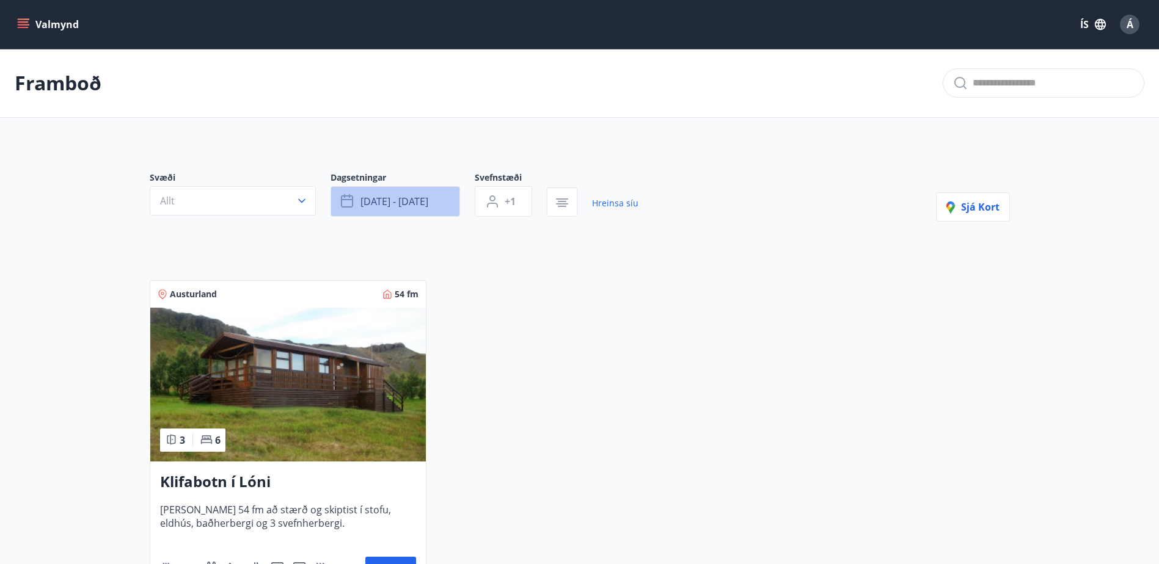
click at [416, 202] on span "okt 03 - okt 06" at bounding box center [394, 201] width 68 height 13
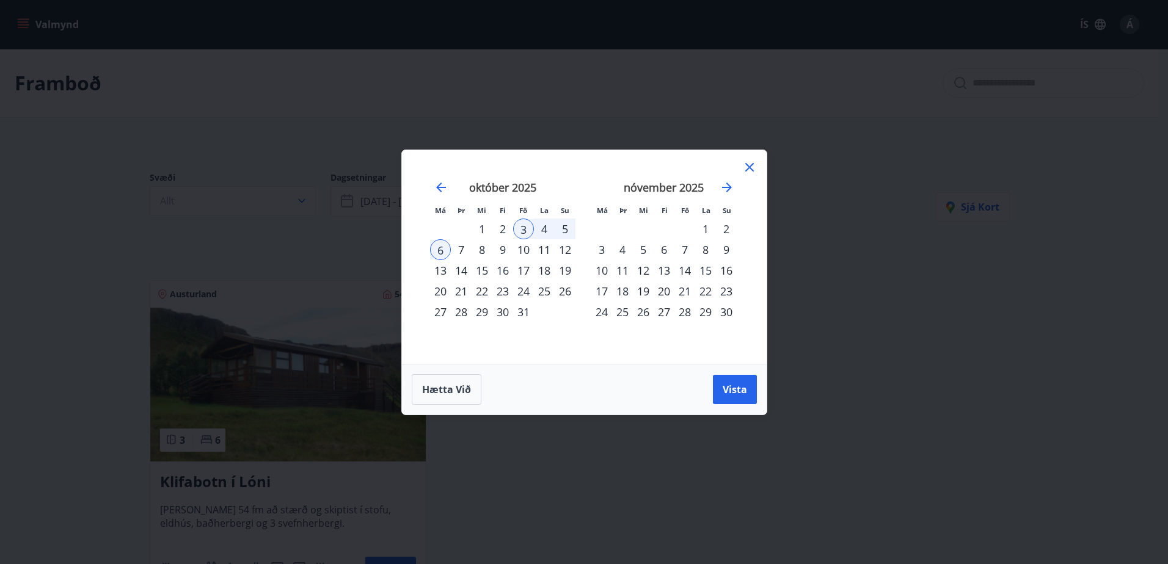
click at [560, 228] on div "5" at bounding box center [565, 229] width 21 height 21
click at [520, 238] on div "3" at bounding box center [523, 229] width 21 height 21
click at [562, 227] on div "5" at bounding box center [565, 229] width 21 height 21
click at [747, 386] on button "Vista" at bounding box center [735, 389] width 44 height 29
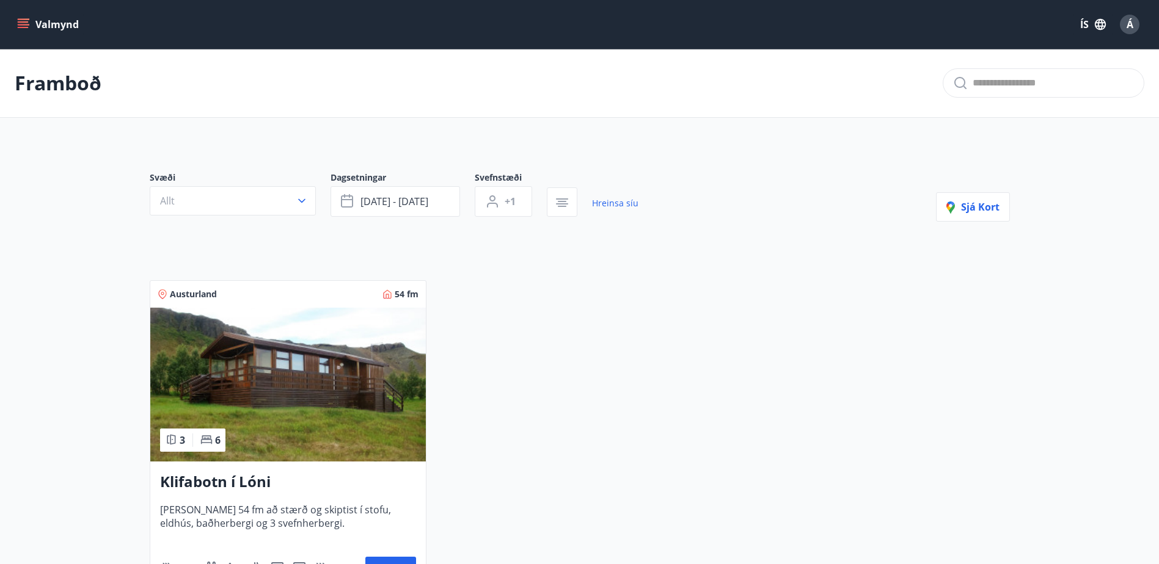
click at [23, 35] on button "Valmynd" at bounding box center [49, 24] width 69 height 22
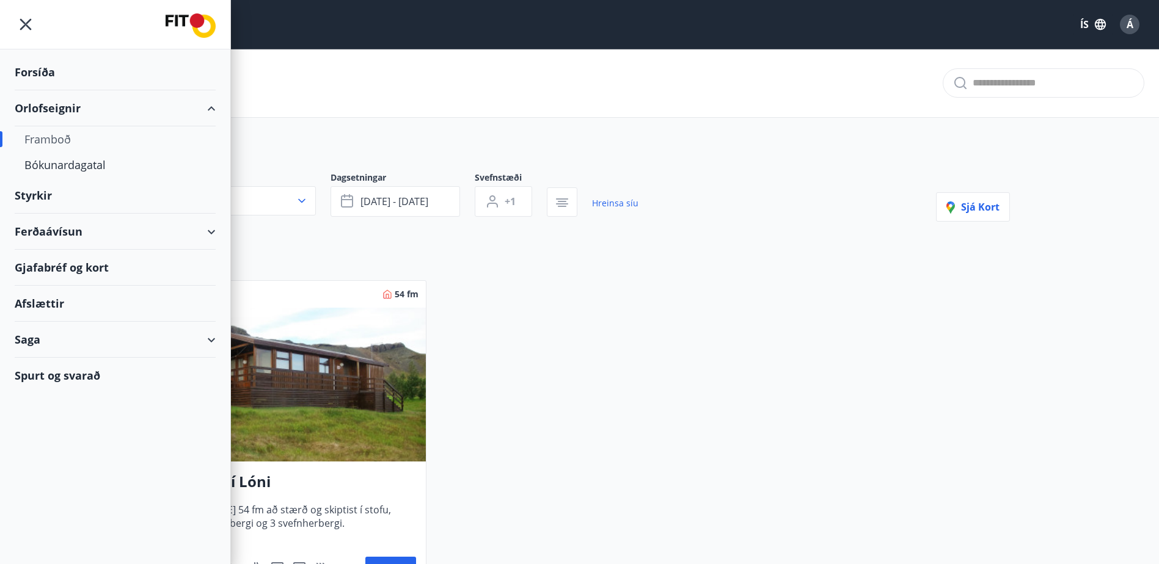
click at [492, 324] on div "Austurland 54 fm 3 6 Klifabotn í Lóni Húsið er 54 fm að stærð og skiptist í sto…" at bounding box center [572, 431] width 875 height 331
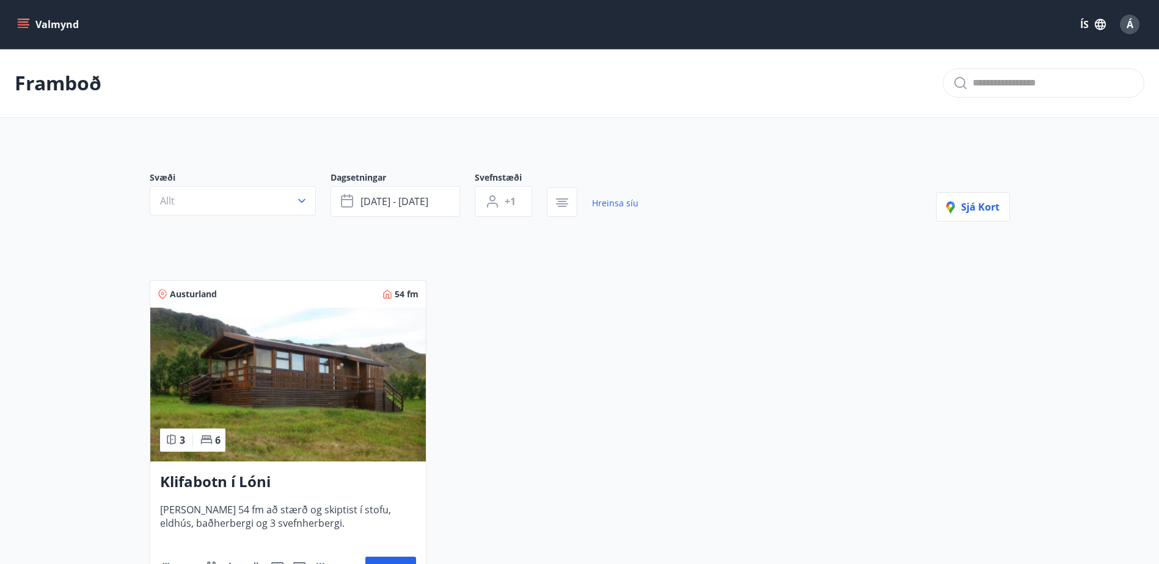
click at [73, 40] on div "Valmynd ÍS Á" at bounding box center [579, 24] width 1159 height 49
drag, startPoint x: 59, startPoint y: 22, endPoint x: 93, endPoint y: 96, distance: 81.7
click at [59, 23] on button "Valmynd" at bounding box center [49, 24] width 69 height 22
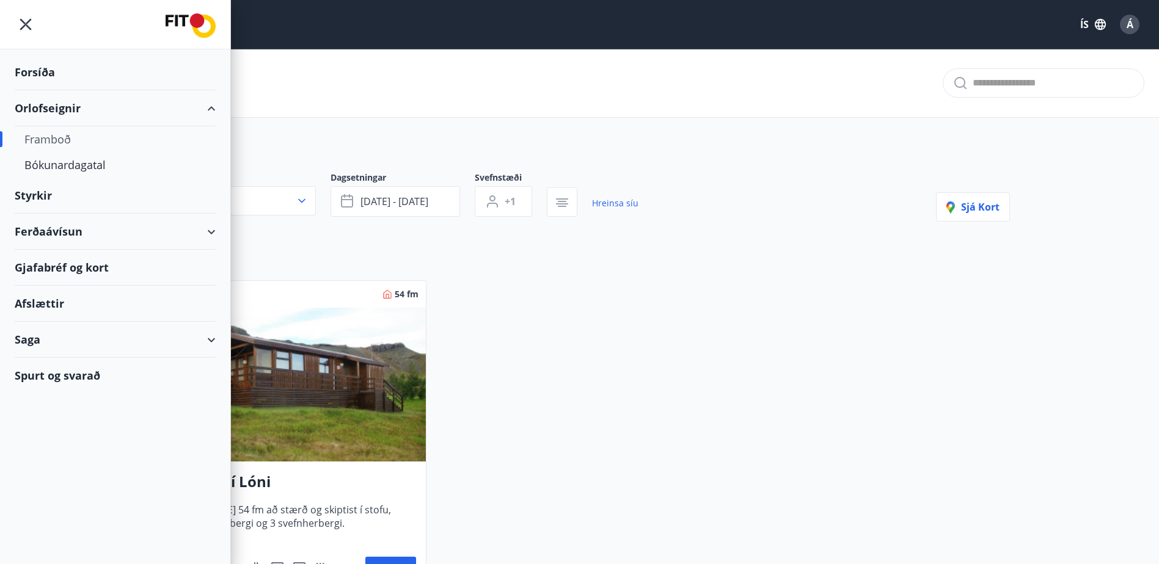
click at [84, 271] on div "Gjafabréf og kort" at bounding box center [115, 268] width 201 height 36
